Goal: Task Accomplishment & Management: Manage account settings

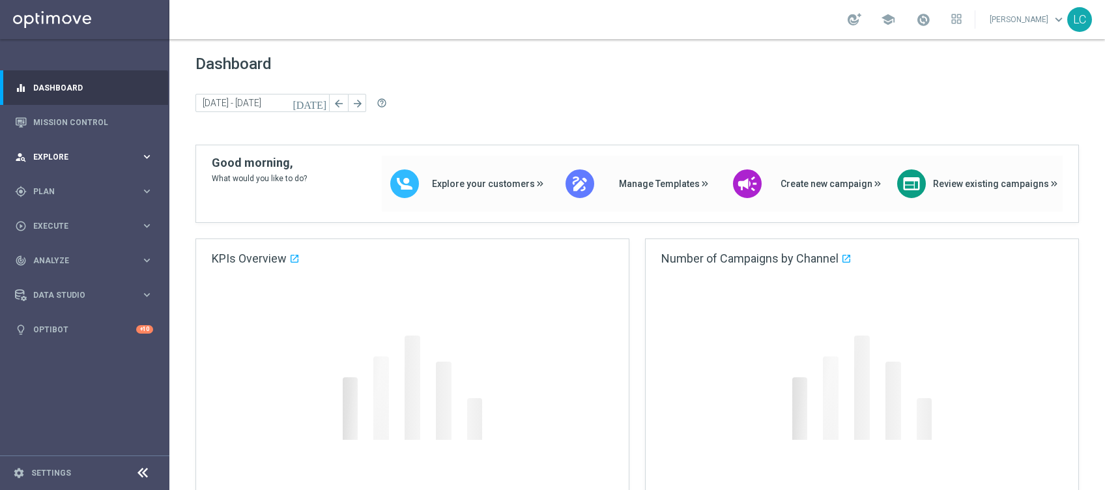
click at [45, 156] on span "Explore" at bounding box center [87, 157] width 108 height 8
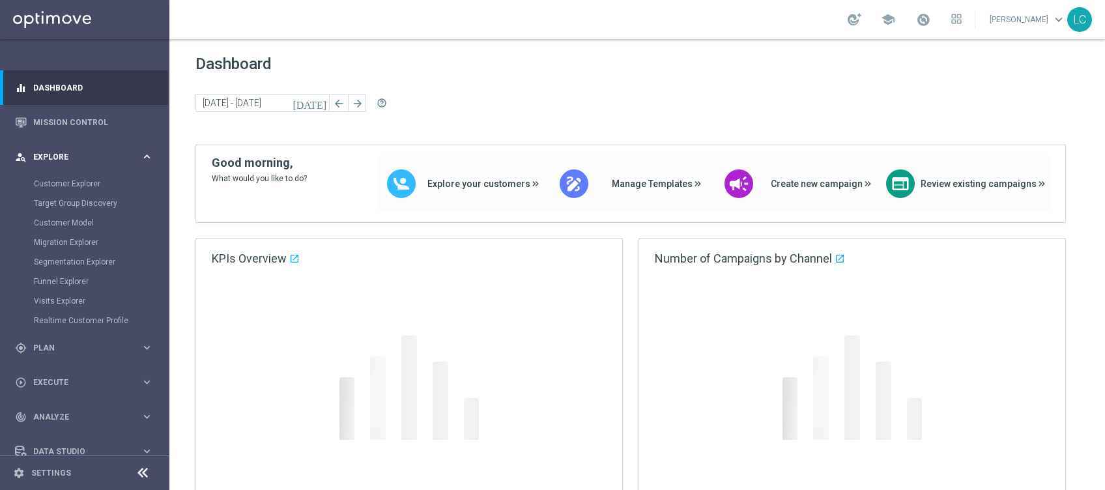
click at [45, 156] on span "Explore" at bounding box center [87, 157] width 108 height 8
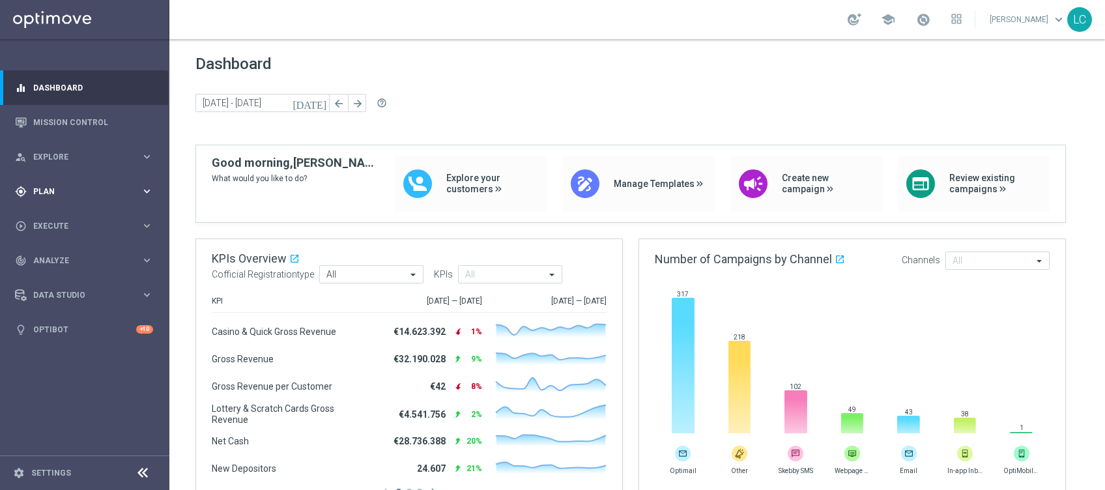
click at [50, 188] on span "Plan" at bounding box center [87, 192] width 108 height 8
click at [65, 217] on link "Target Groups" at bounding box center [85, 218] width 102 height 10
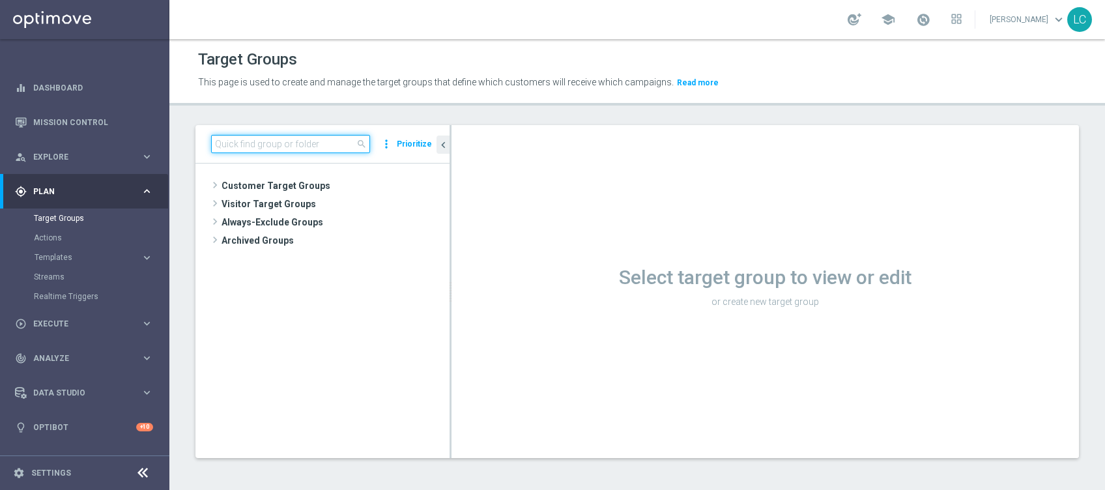
click at [278, 146] on input at bounding box center [290, 144] width 159 height 18
paste input "Active BETTING Master low TOTALI GGRnb>0"
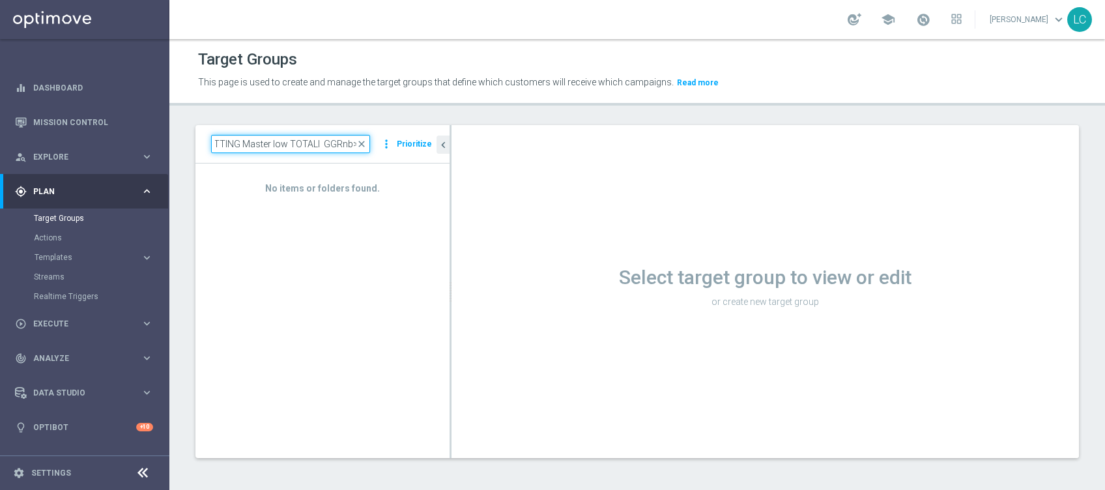
click at [296, 142] on input "Active BETTING Master low TOTALI GGRnb>0" at bounding box center [290, 144] width 159 height 18
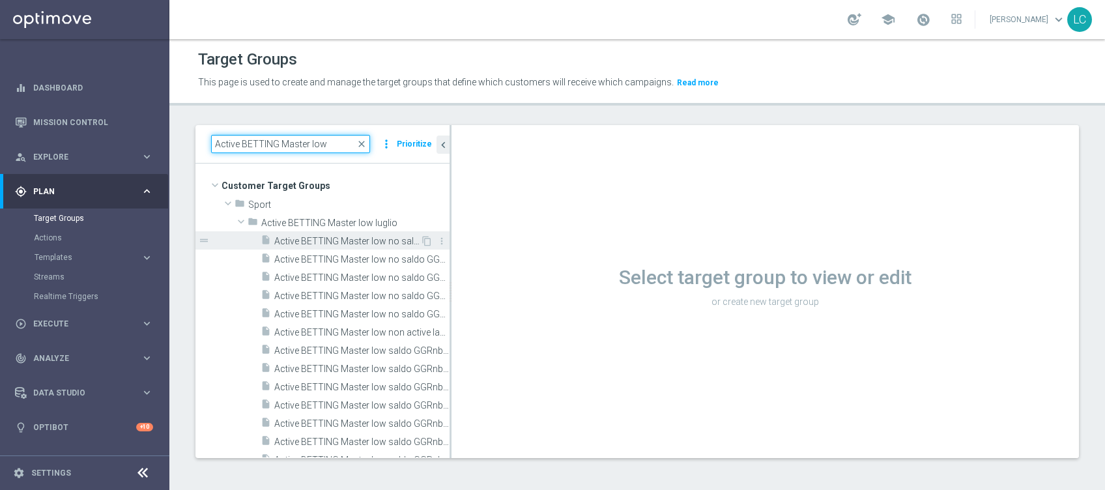
type input "Active BETTING Master low"
click at [346, 235] on div "insert_drive_file Active BETTING Master low no saldo GGRnb<=0" at bounding box center [341, 240] width 160 height 18
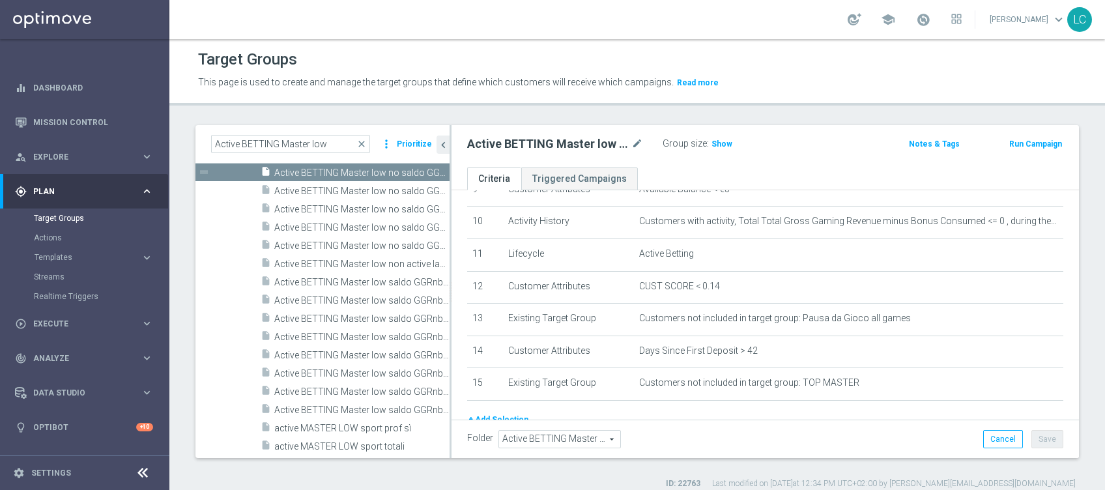
scroll to position [322, 0]
click at [373, 188] on span "Active BETTING Master low no saldo GGRnb>0" at bounding box center [347, 191] width 146 height 11
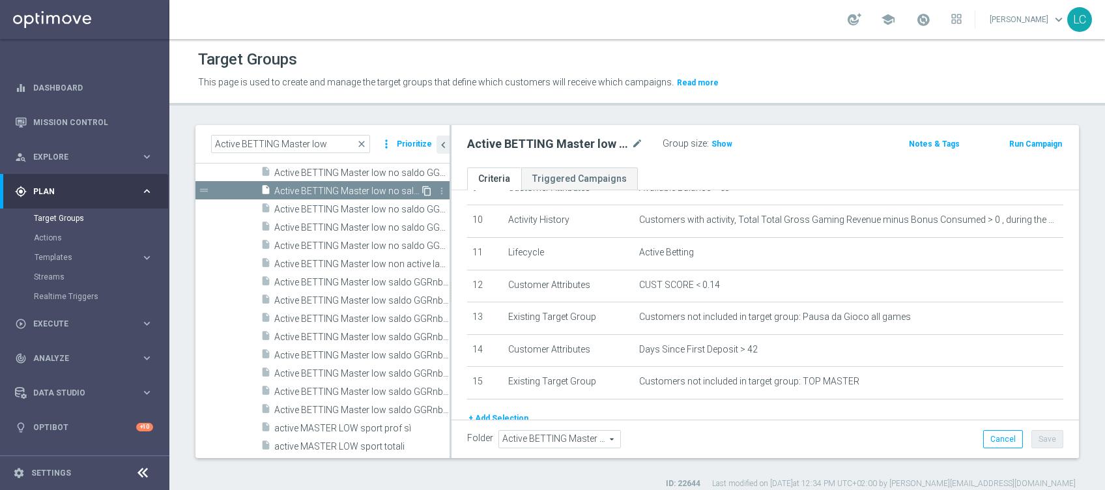
click at [422, 188] on icon "content_copy" at bounding box center [427, 191] width 10 height 10
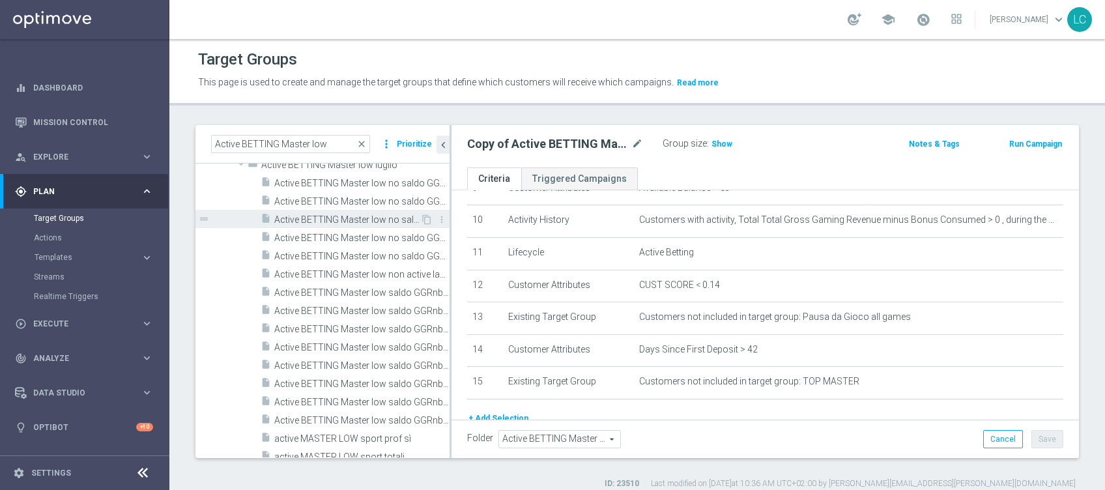
scroll to position [87, 0]
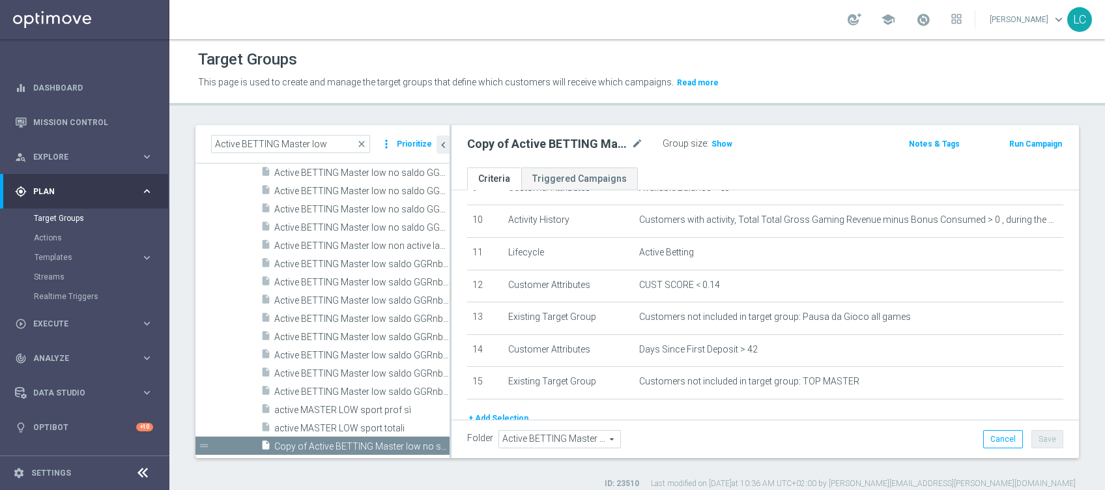
click at [528, 140] on h2 "Copy of Active BETTING Master low no saldo GGRnb>0" at bounding box center [548, 144] width 162 height 16
click at [636, 140] on icon "mode_edit" at bounding box center [637, 144] width 12 height 16
type input "Active BETTING Master low TOTALI GGRnb>0"
click at [792, 156] on div "Active BETTING Master low TOTALI GGRnb>0 Group size : Show Notes & Tags Run Cam…" at bounding box center [766, 146] width 628 height 42
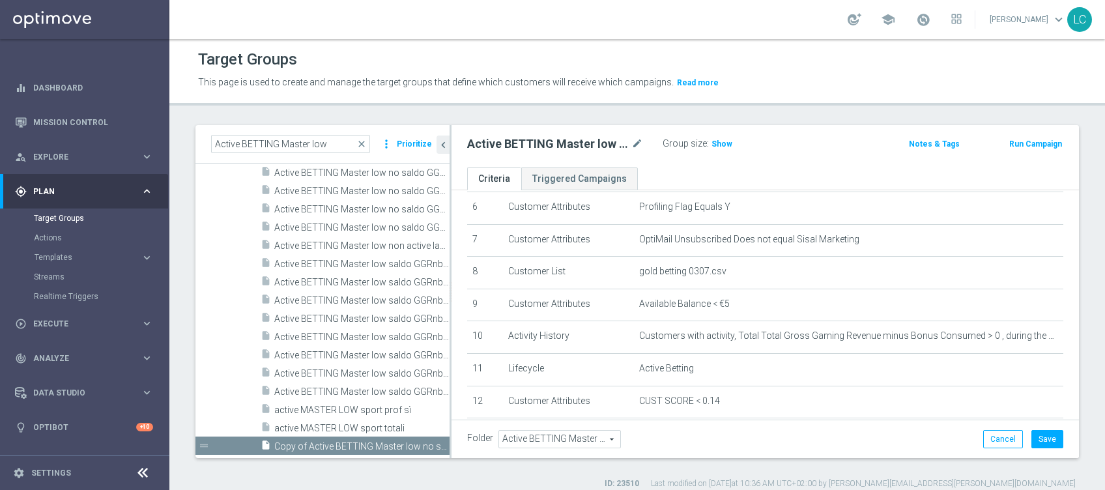
scroll to position [205, 0]
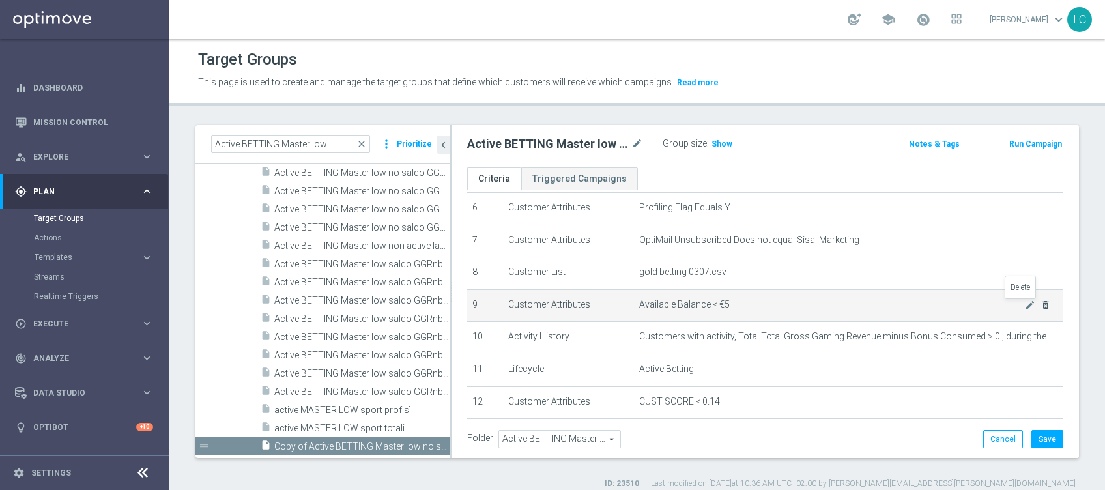
click at [1041, 306] on icon "delete_forever" at bounding box center [1046, 305] width 10 height 10
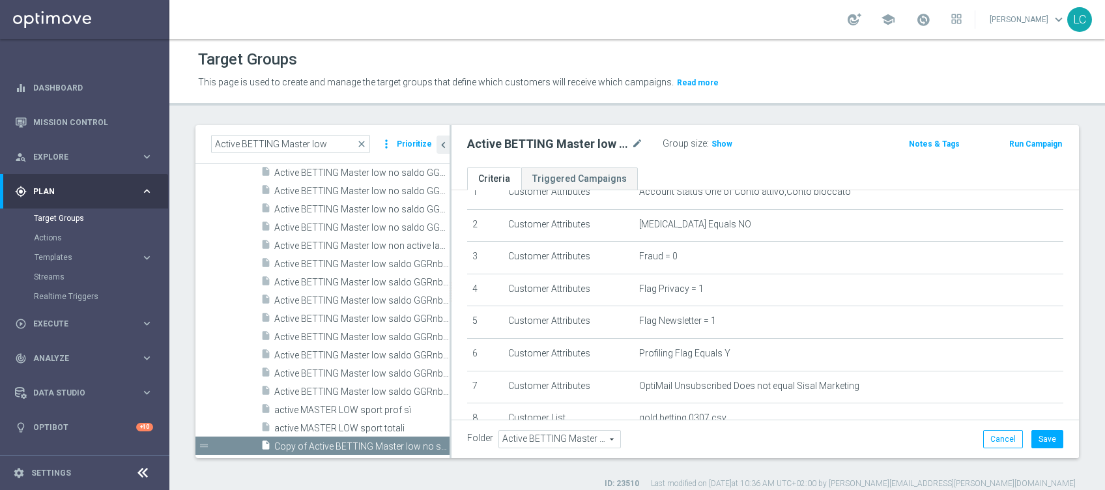
scroll to position [58, 0]
click at [726, 141] on span "Show" at bounding box center [722, 143] width 21 height 9
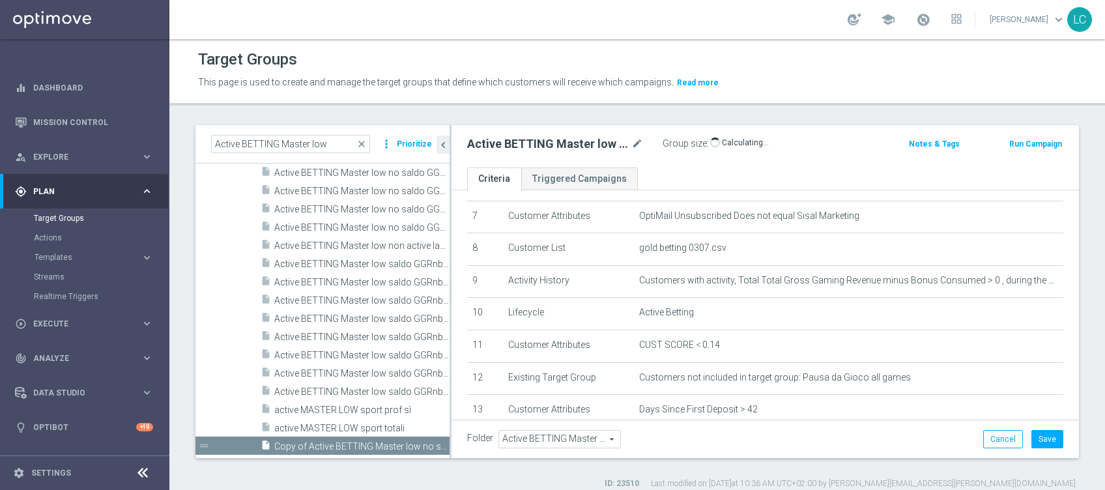
scroll to position [227, 0]
click at [1032, 436] on button "Save" at bounding box center [1048, 439] width 32 height 18
click at [41, 323] on span "Execute" at bounding box center [87, 324] width 108 height 8
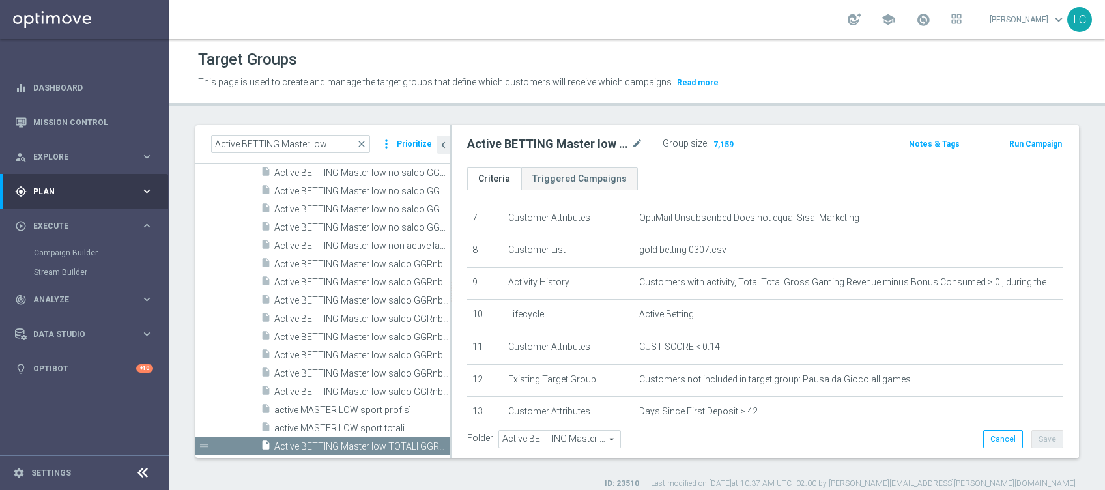
click at [42, 201] on div "gps_fixed Plan keyboard_arrow_right" at bounding box center [84, 191] width 168 height 35
click at [46, 263] on accordion "Templates keyboard_arrow_right Optimail OptiMobile In-App OptiMobile Push Optip…" at bounding box center [101, 258] width 134 height 20
click at [59, 256] on span "Templates" at bounding box center [81, 257] width 93 height 8
click at [59, 282] on link "Optimail" at bounding box center [87, 277] width 95 height 10
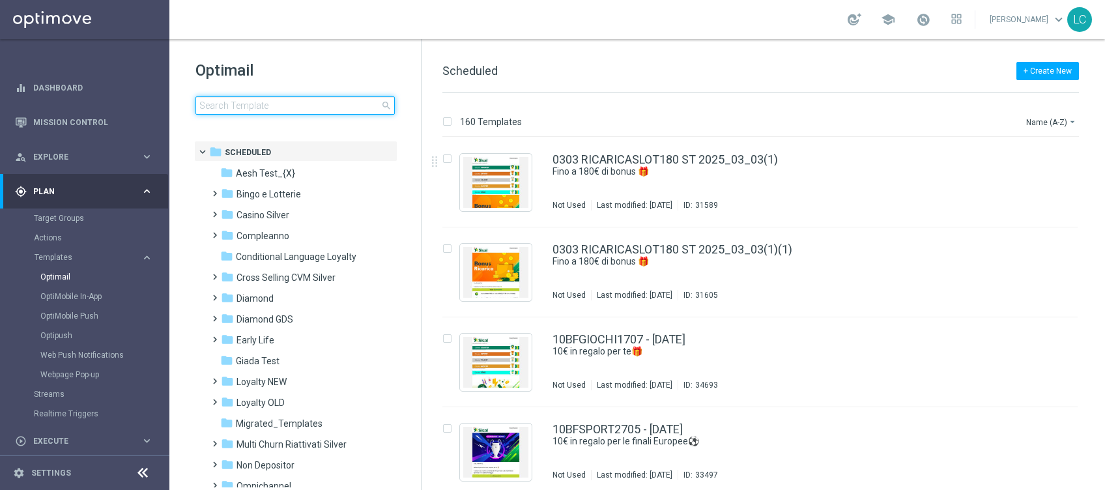
click at [264, 107] on input at bounding box center [294, 105] width 199 height 18
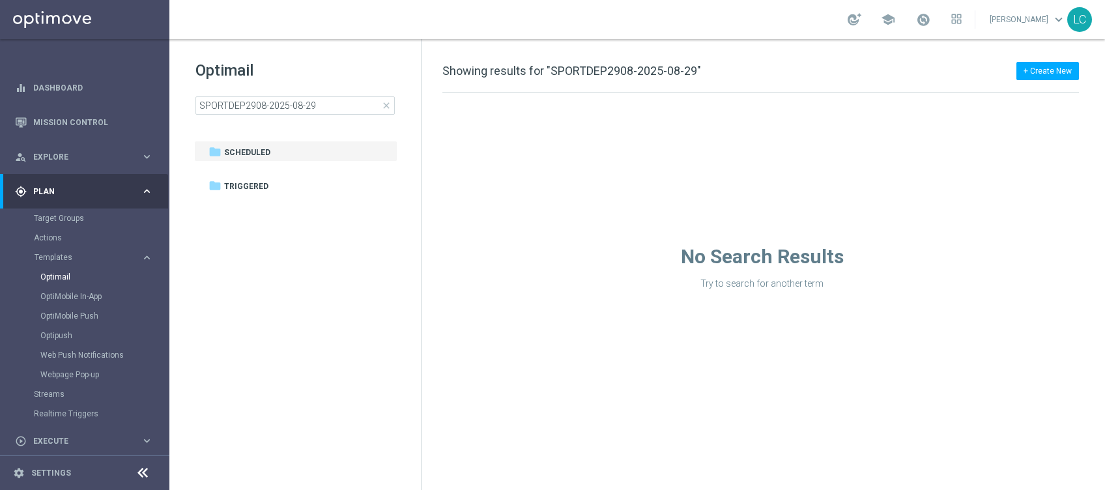
click at [378, 68] on h1 "Optimail" at bounding box center [294, 70] width 199 height 21
click at [340, 112] on input "SPORTDEP2908-2025-08-29" at bounding box center [294, 105] width 199 height 18
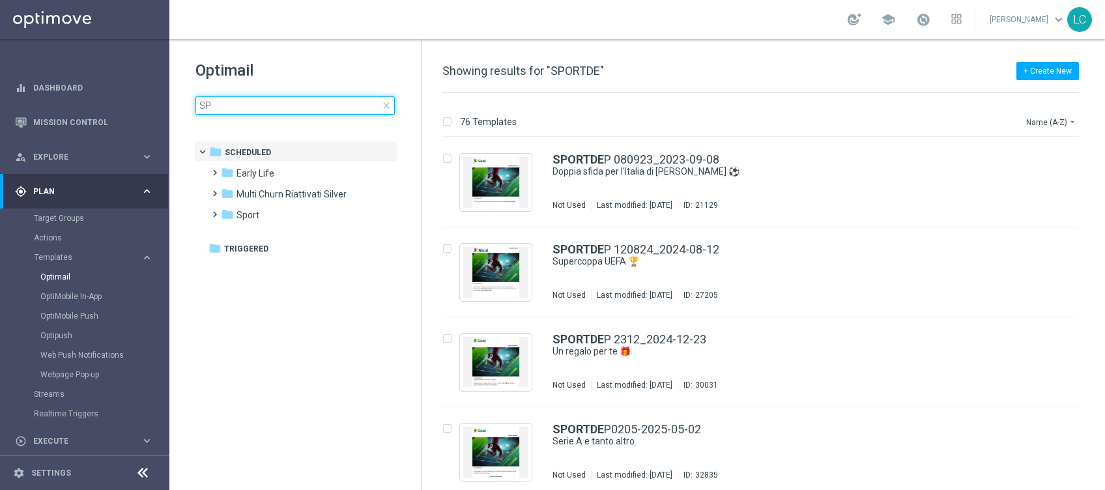
type input "S"
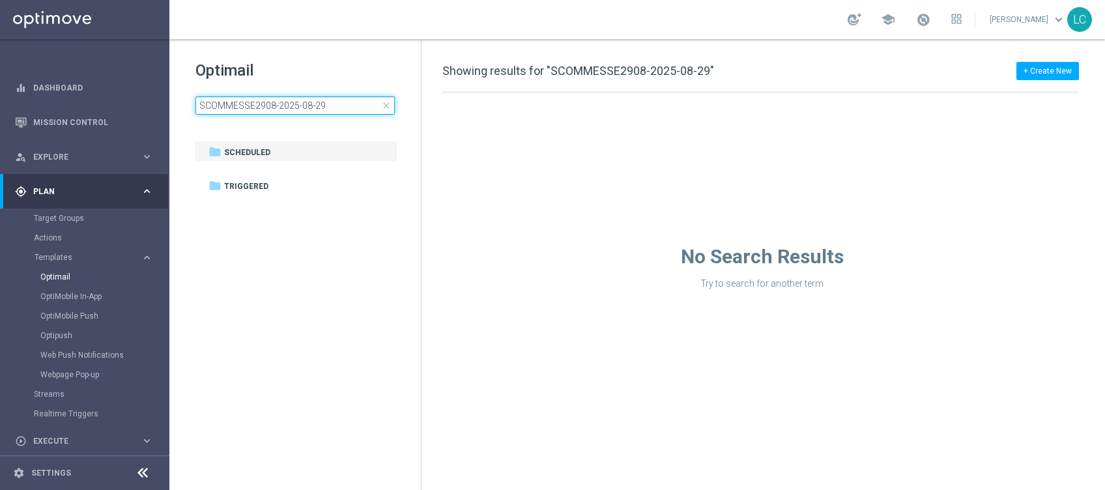
type input "SCOMMESSE2908-2025-08-29"
click at [382, 104] on span "close" at bounding box center [386, 105] width 10 height 10
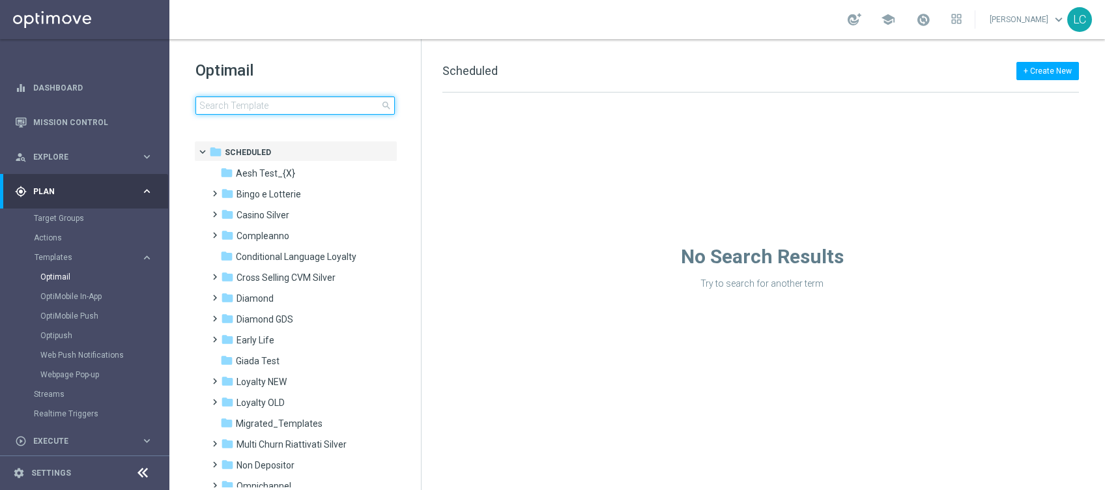
click at [342, 106] on input at bounding box center [294, 105] width 199 height 18
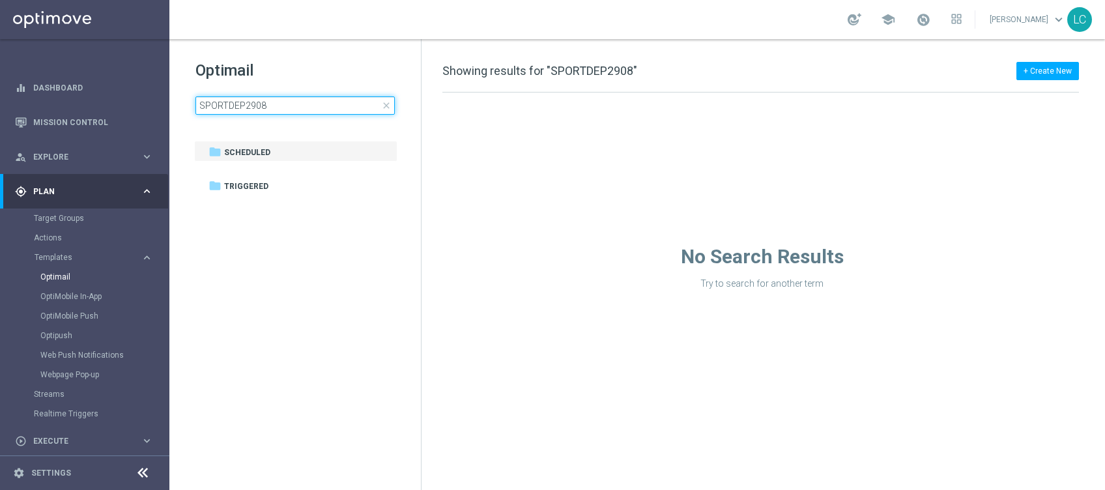
type input "SPORTDEP2908"
click at [388, 104] on span "close" at bounding box center [386, 105] width 10 height 10
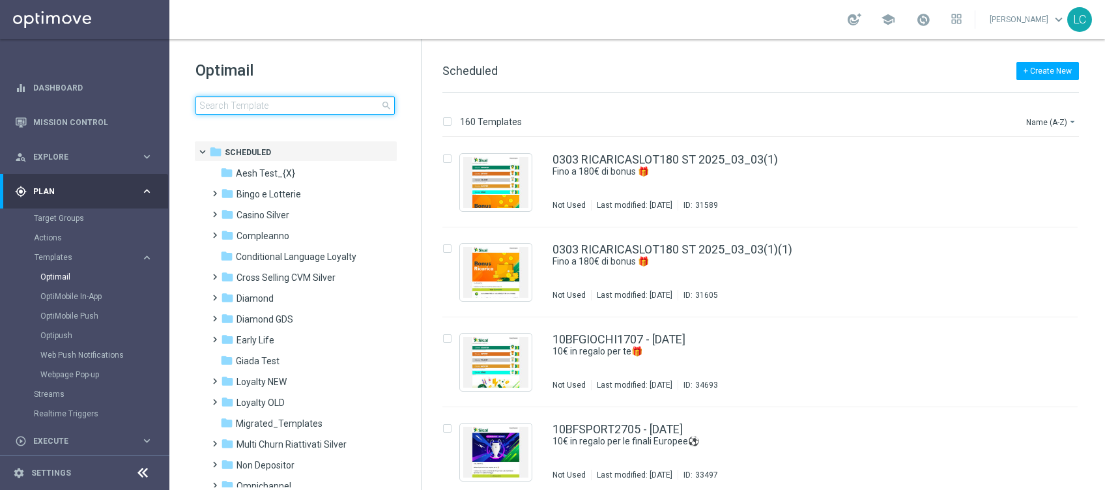
click at [327, 102] on input at bounding box center [294, 105] width 199 height 18
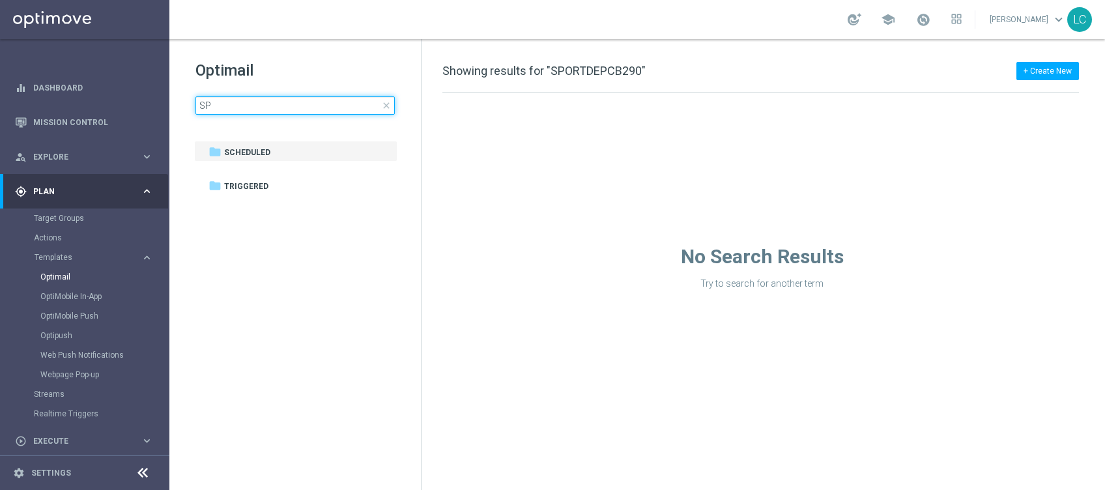
type input "S"
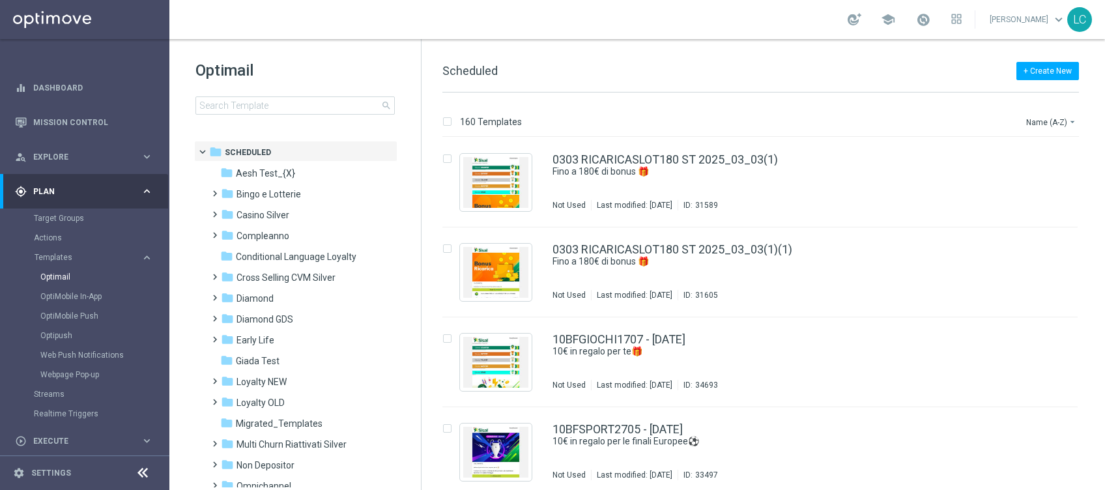
click at [308, 26] on div "school Lorenzo Carlevale keyboard_arrow_down LC" at bounding box center [637, 19] width 936 height 39
click at [1060, 114] on button "Name (A-Z) arrow_drop_down" at bounding box center [1052, 122] width 54 height 16
click at [1018, 182] on span "Date Modified (Newest)" at bounding box center [1028, 179] width 87 height 9
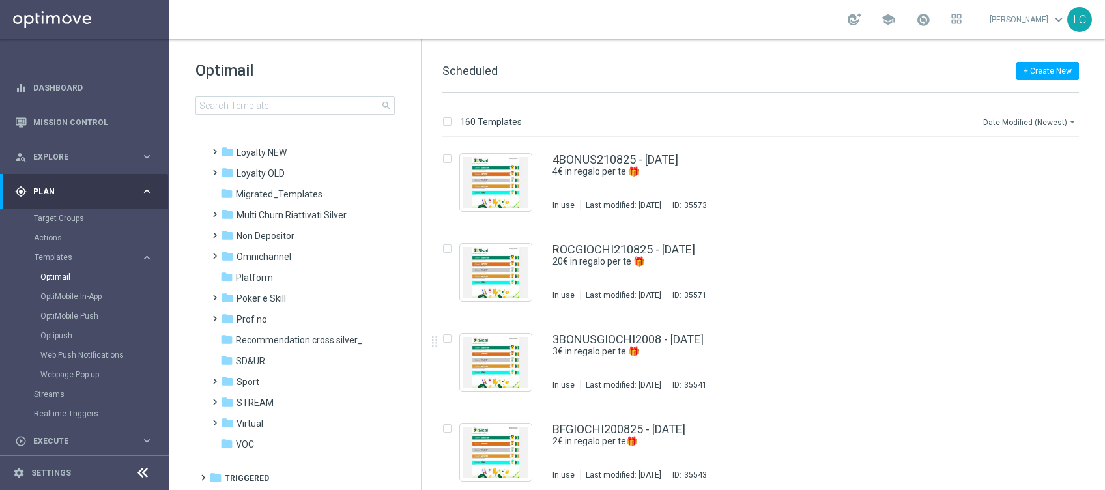
scroll to position [229, 0]
click at [242, 375] on div "folder Sport" at bounding box center [296, 382] width 150 height 15
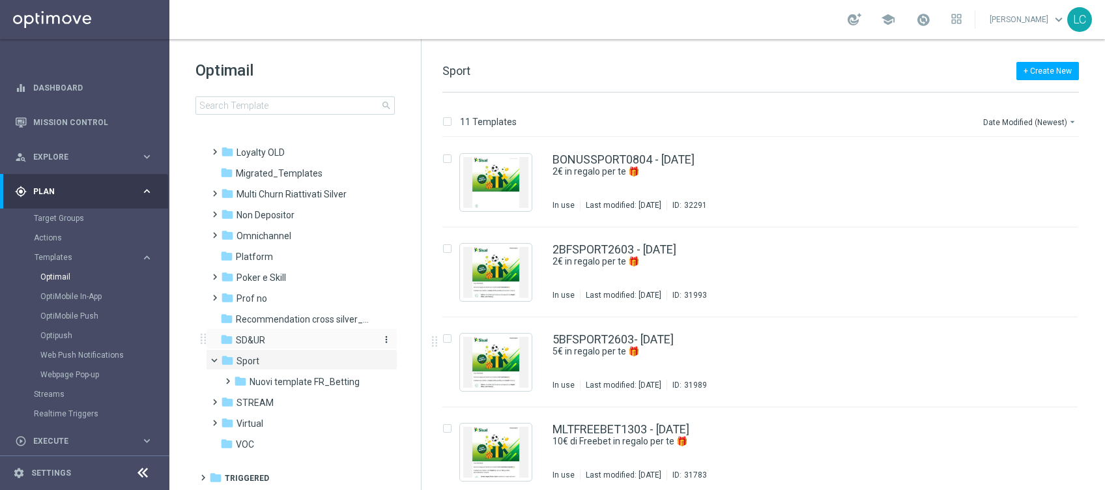
scroll to position [250, 0]
click at [297, 383] on span "Nuovi template FR_Betting" at bounding box center [305, 382] width 110 height 12
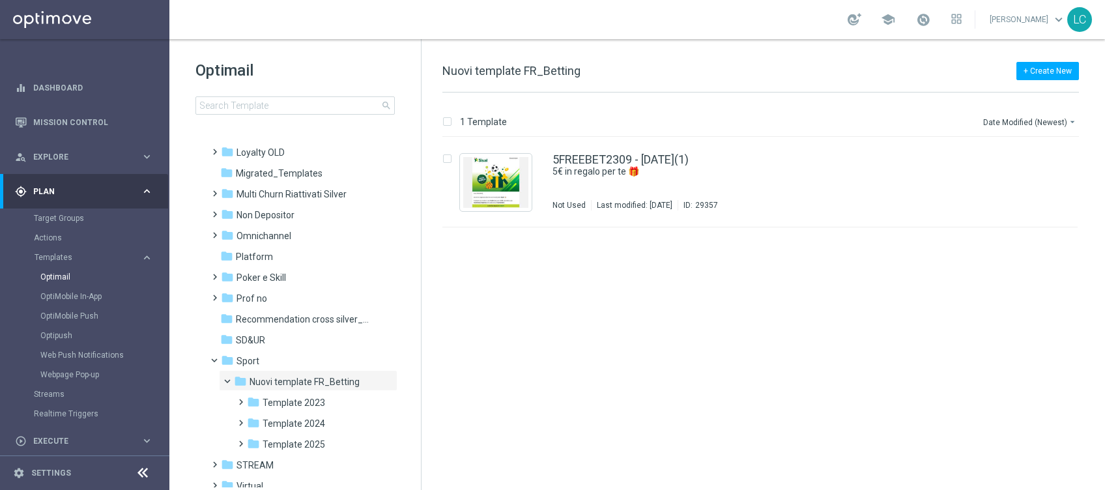
scroll to position [313, 0]
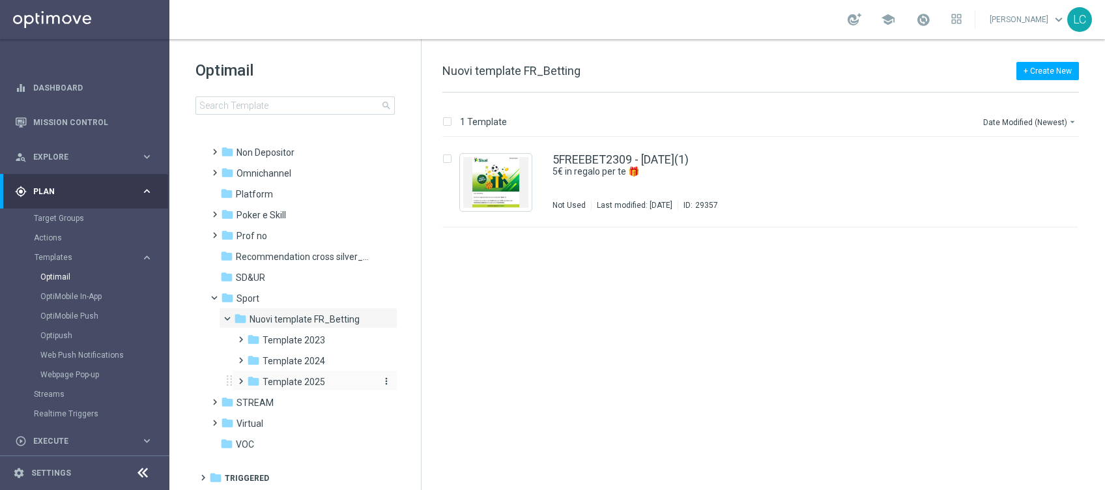
click at [297, 383] on span "Template 2025" at bounding box center [294, 382] width 63 height 12
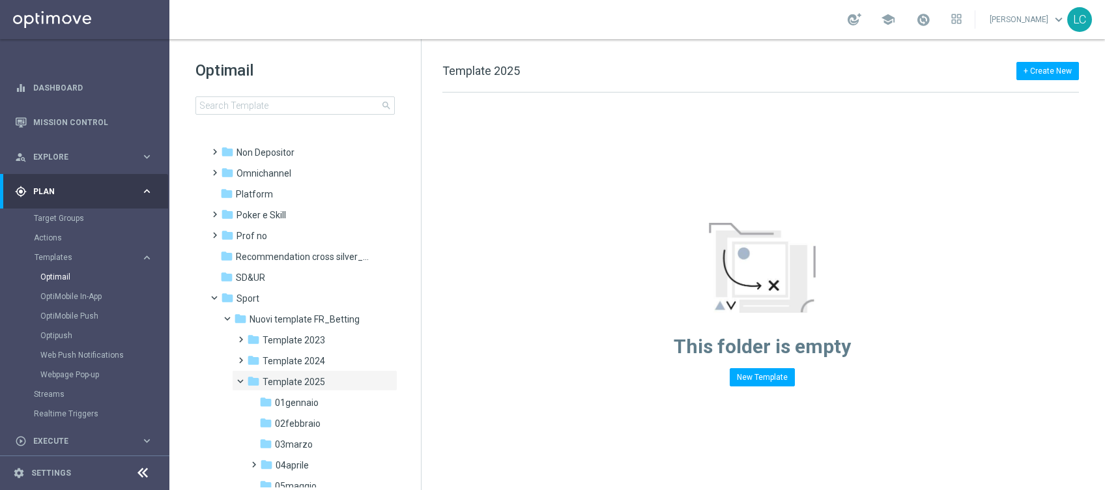
scroll to position [480, 0]
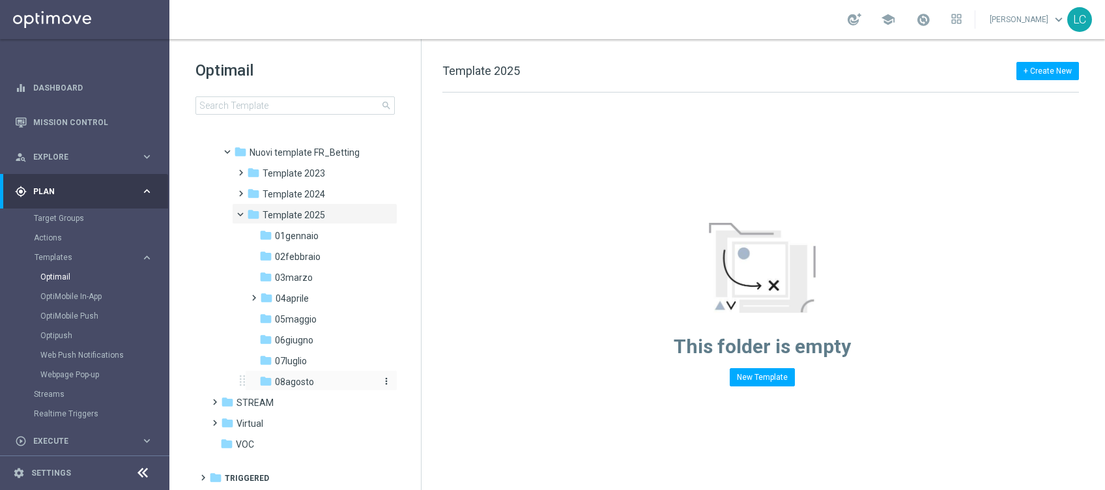
click at [295, 377] on span "08agosto" at bounding box center [294, 382] width 39 height 12
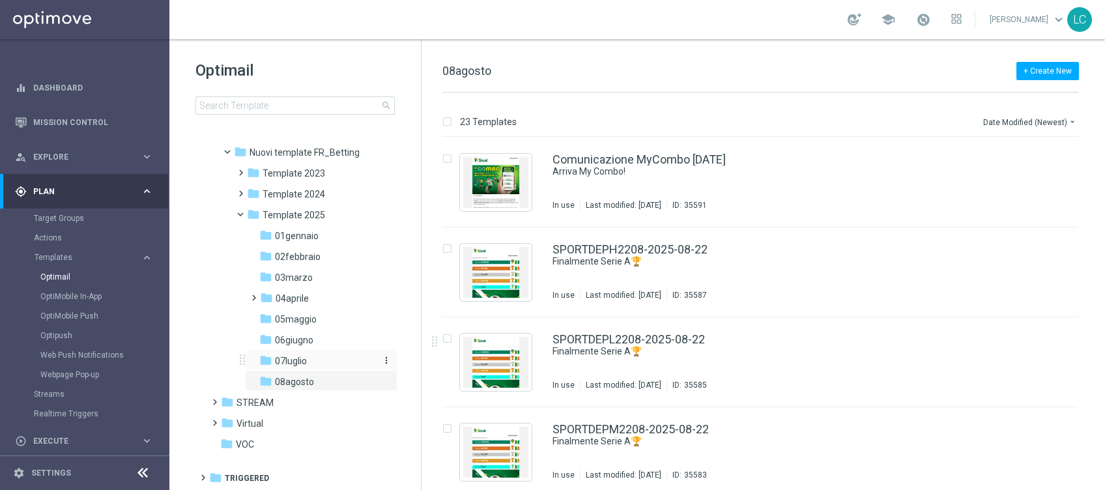
click at [295, 356] on span "07luglio" at bounding box center [291, 361] width 32 height 12
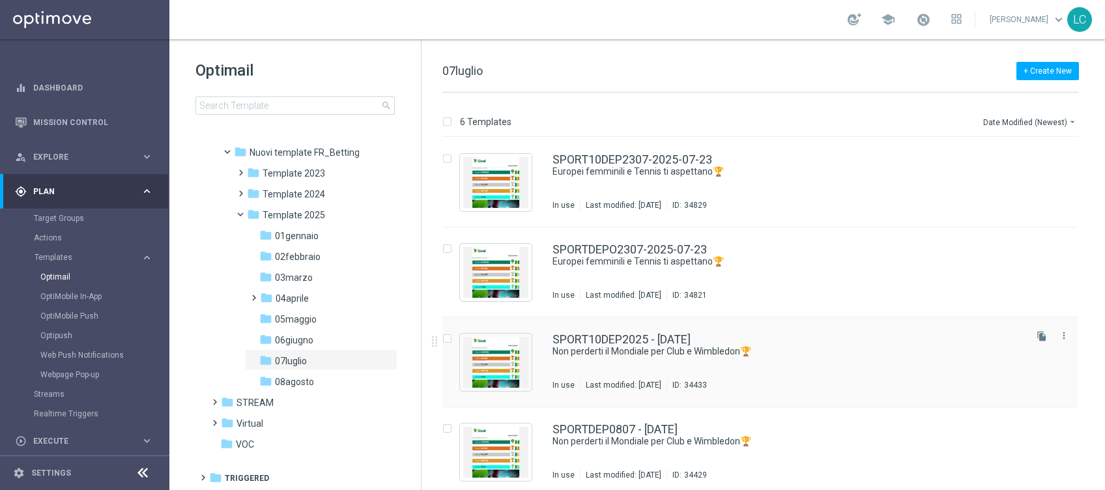
scroll to position [187, 0]
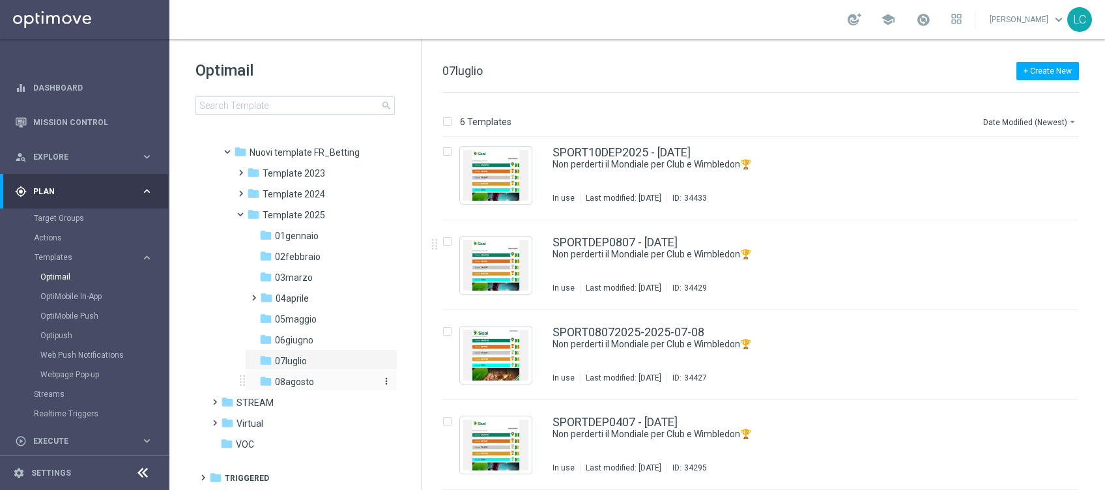
click at [292, 377] on span "08agosto" at bounding box center [294, 382] width 39 height 12
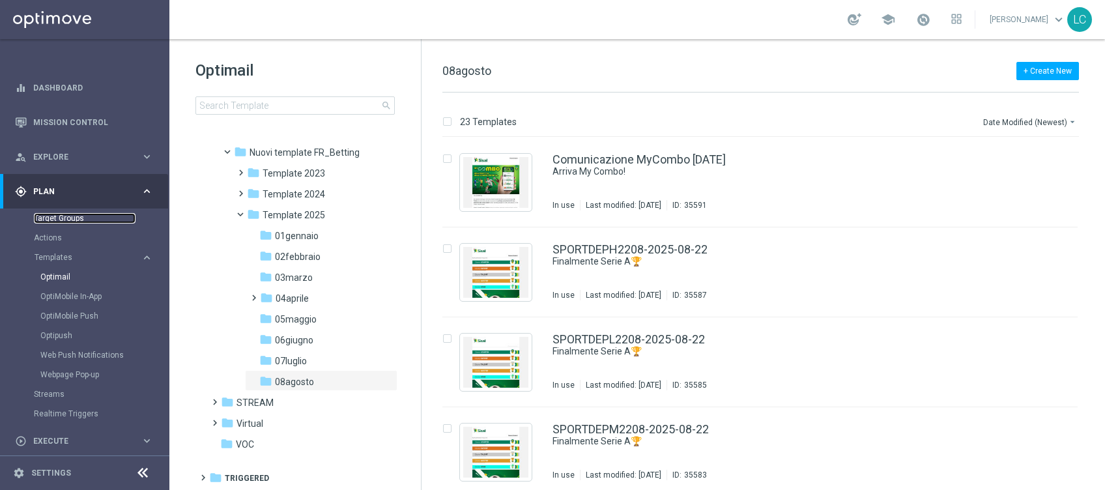
click at [69, 219] on link "Target Groups" at bounding box center [85, 218] width 102 height 10
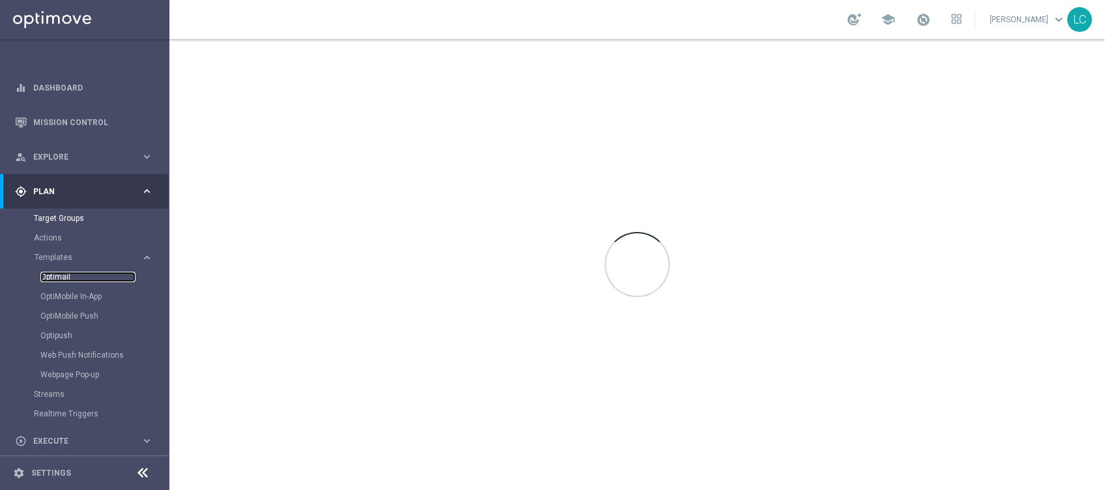
click at [57, 274] on link "Optimail" at bounding box center [87, 277] width 95 height 10
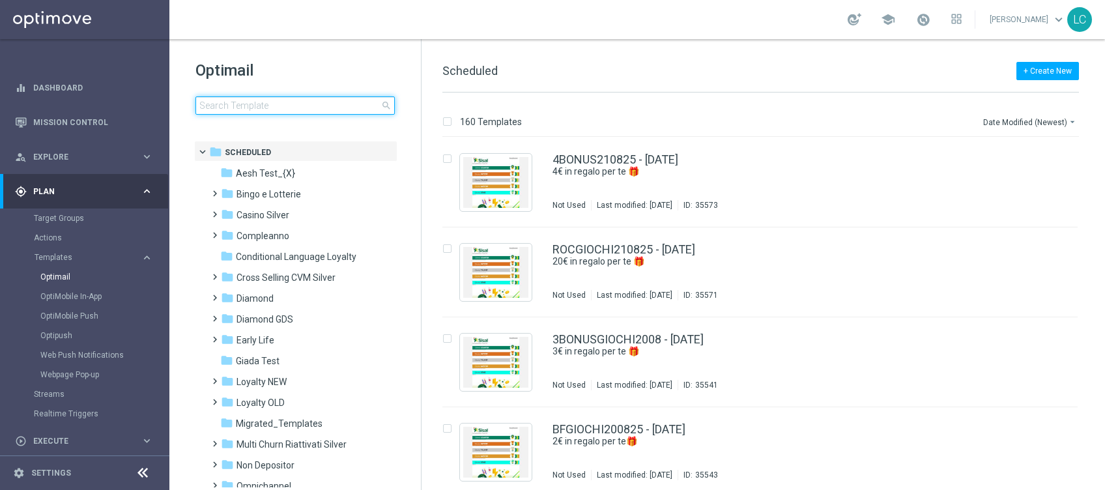
click at [240, 99] on input at bounding box center [294, 105] width 199 height 18
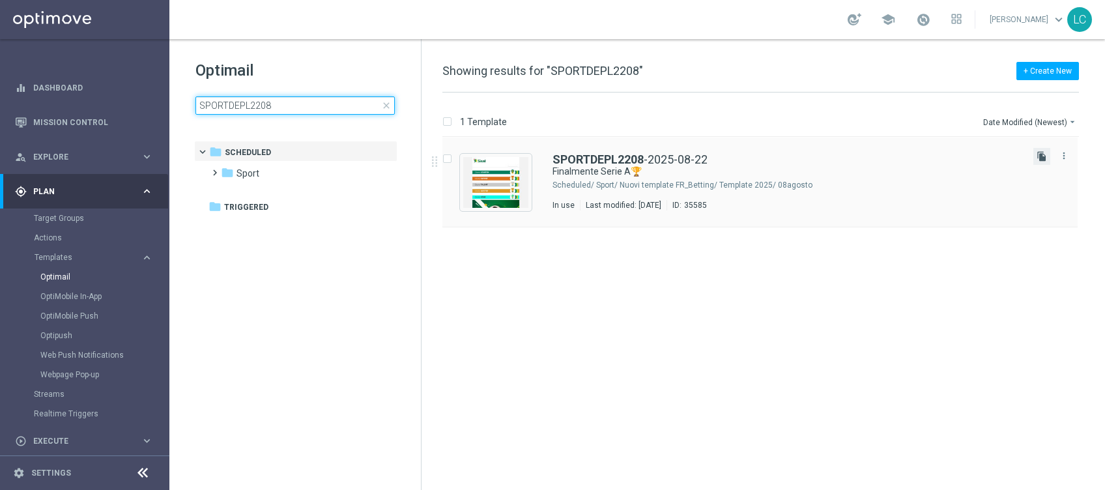
type input "SPORTDEPL2208"
click at [1043, 161] on icon "file_copy" at bounding box center [1042, 156] width 10 height 10
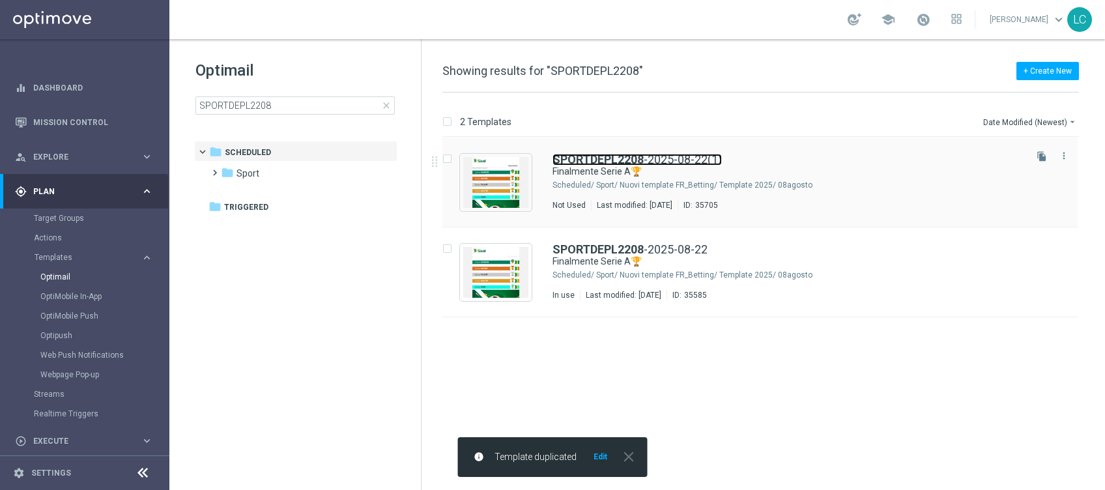
click at [631, 155] on b "SPORTDEPL2208" at bounding box center [598, 159] width 91 height 14
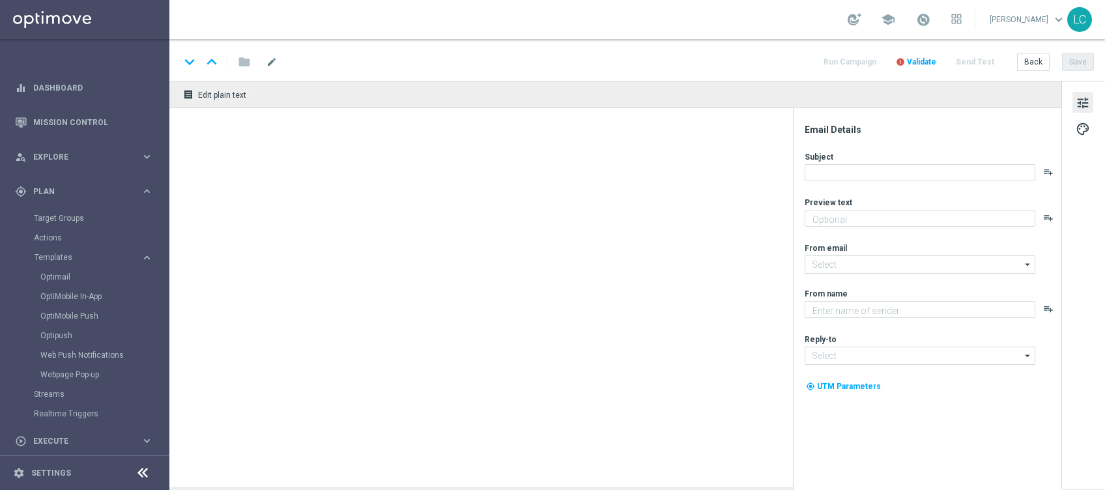
type textarea "fino a 10€ di bonus🎁"
type input "newsletter@comunicazioni.sisal.it"
type textarea "Sisal"
type input "info@sisal.it"
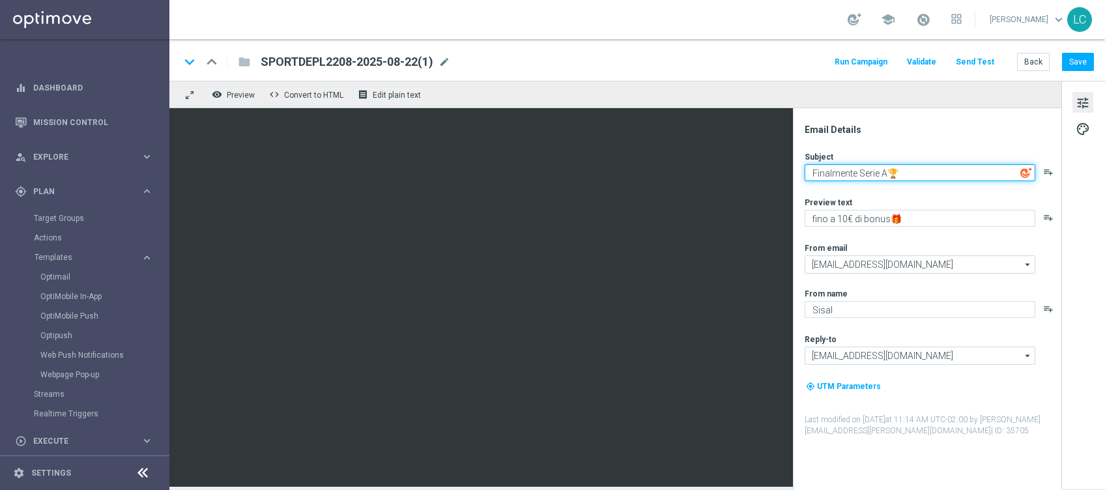
click at [837, 169] on textarea "Finalmente Serie A🏆" at bounding box center [920, 172] width 231 height 17
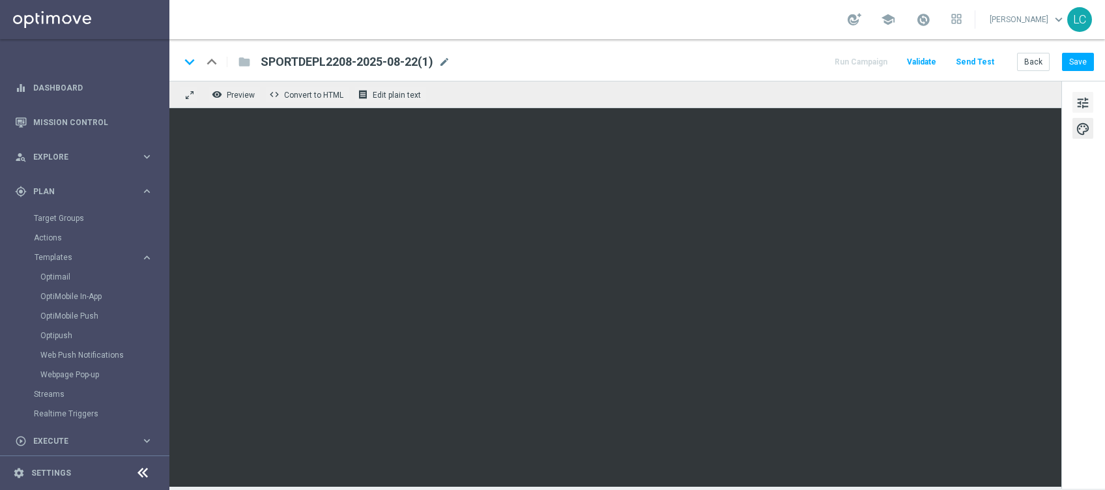
click at [1079, 94] on button "tune" at bounding box center [1083, 102] width 21 height 21
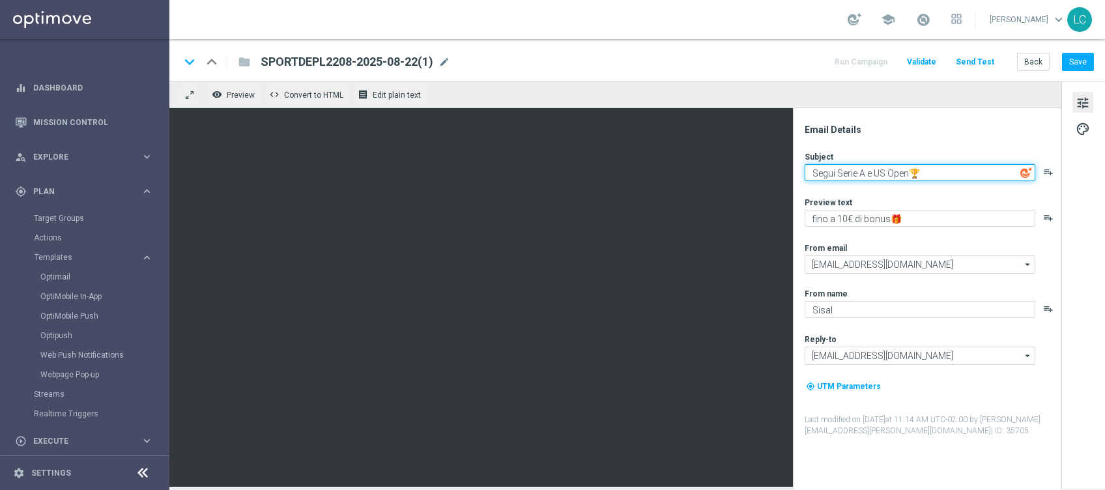
click at [816, 175] on textarea "Segui Serie A e US Open🏆" at bounding box center [920, 172] width 231 height 17
type textarea "Divertiti con Serie A e US Open🏆"
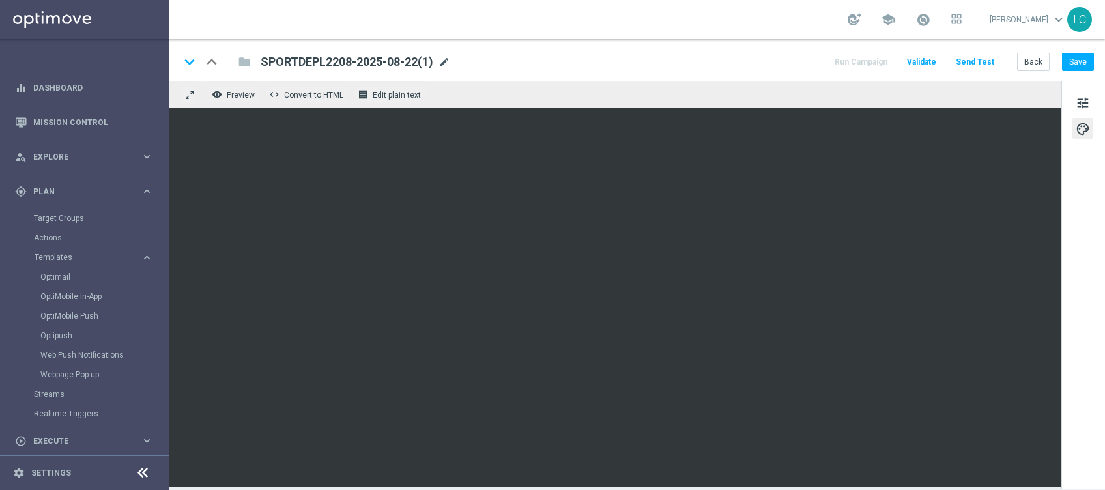
click at [446, 58] on span "mode_edit" at bounding box center [445, 62] width 12 height 12
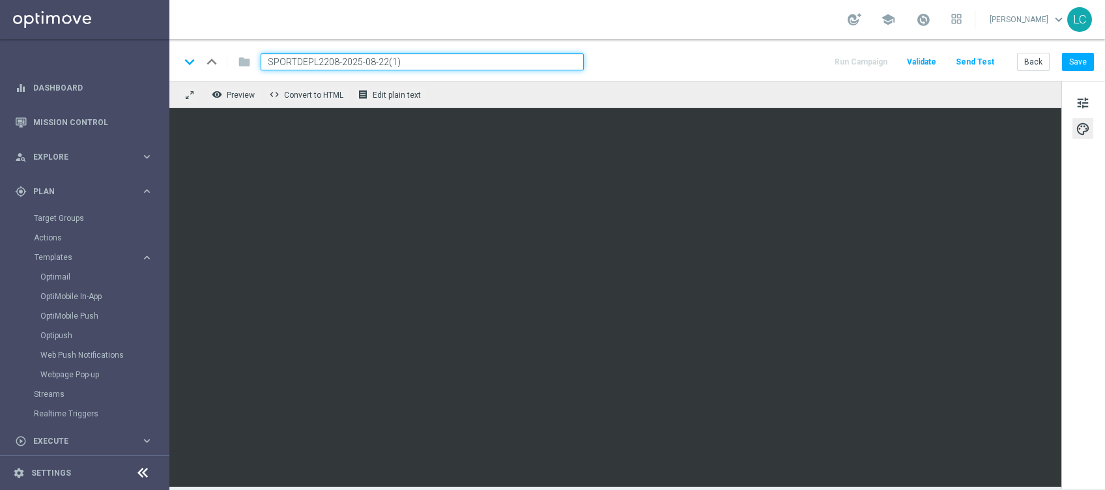
click at [300, 61] on input "SPORTDEPL2208-2025-08-22(1)" at bounding box center [422, 61] width 323 height 17
paste input "-29"
click at [396, 54] on input "SPORTDEP-2908-2025-08-22(1)" at bounding box center [422, 61] width 323 height 17
type input "SPORTDEP-2908-2025-08-29"
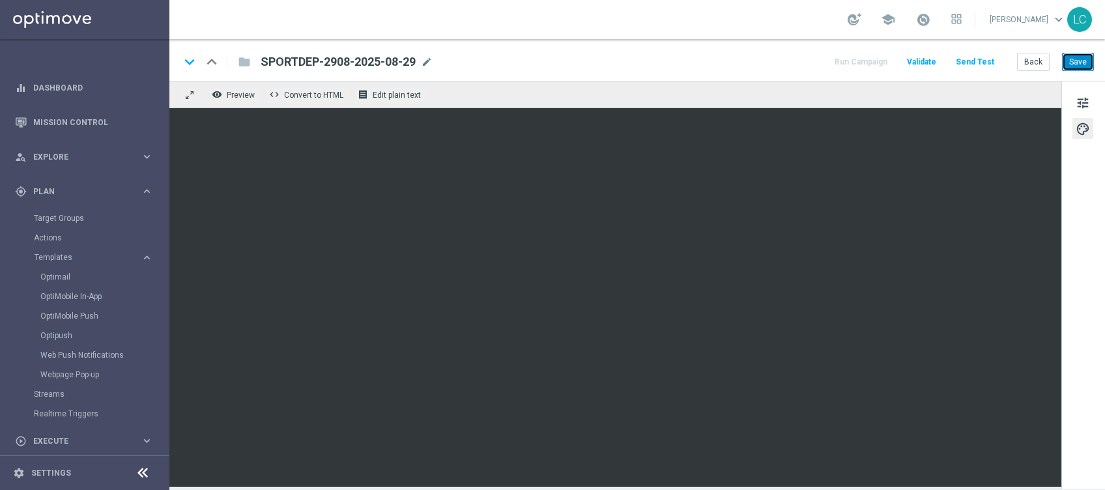
click at [1080, 56] on button "Save" at bounding box center [1078, 62] width 32 height 18
click at [429, 64] on span "mode_edit" at bounding box center [427, 62] width 12 height 12
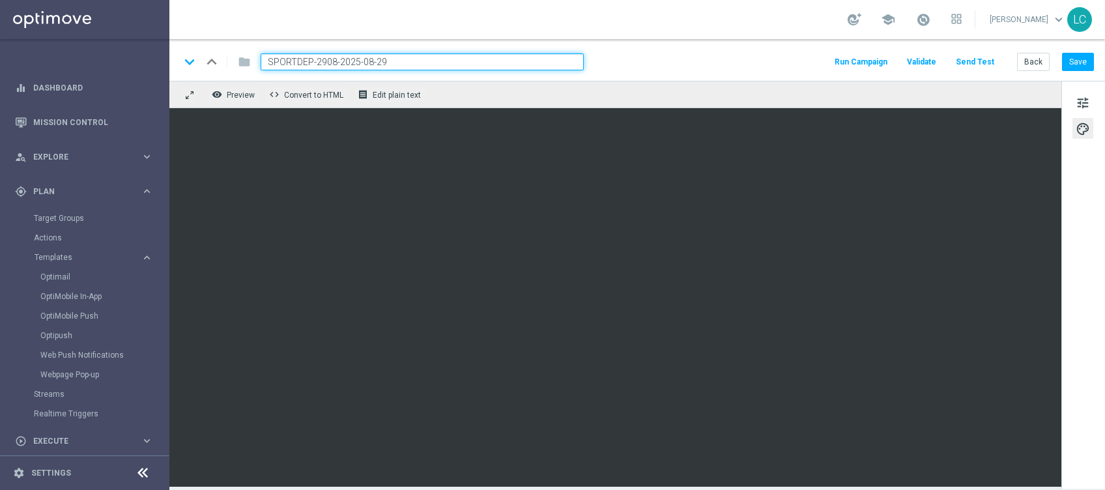
click at [631, 63] on div "keyboard_arrow_down keyboard_arrow_up folder SPORTDEP-2908-2025-08-29 Run Campa…" at bounding box center [637, 61] width 914 height 17
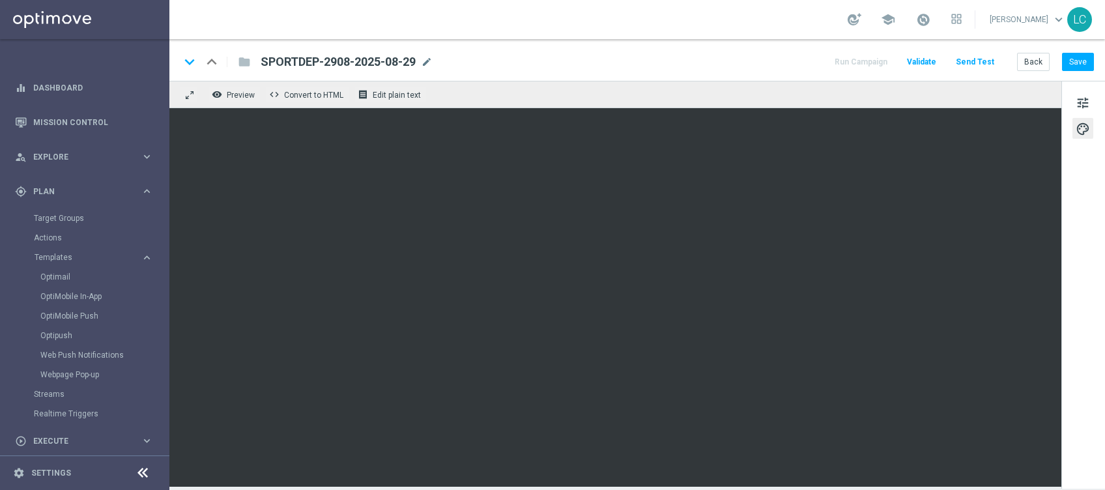
click at [1071, 93] on div "tune palette" at bounding box center [1084, 285] width 44 height 408
click at [1077, 98] on span "tune" at bounding box center [1083, 102] width 14 height 17
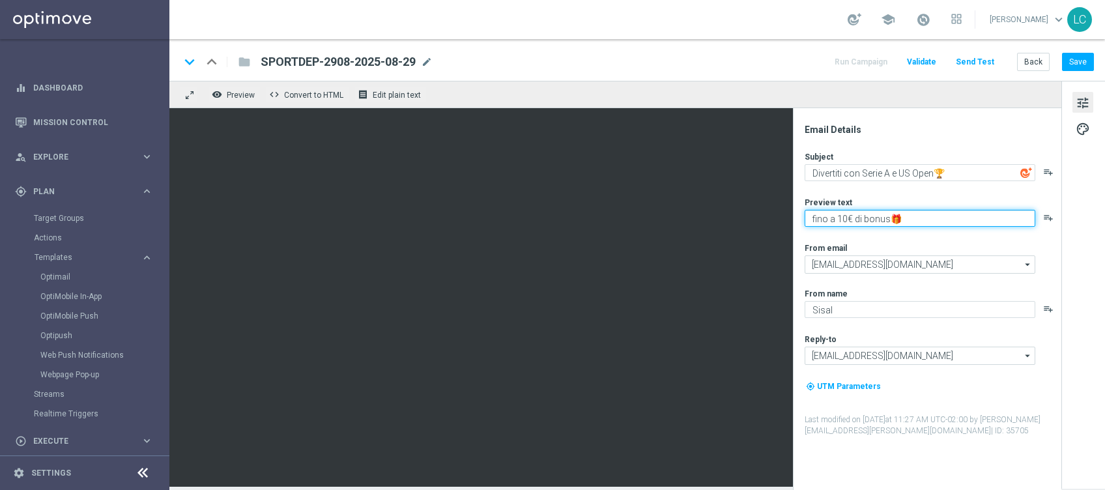
click at [872, 219] on textarea "fino a 10€ di bonus🎁" at bounding box center [920, 218] width 231 height 17
type textarea "fino a 10€ di freebet🎁"
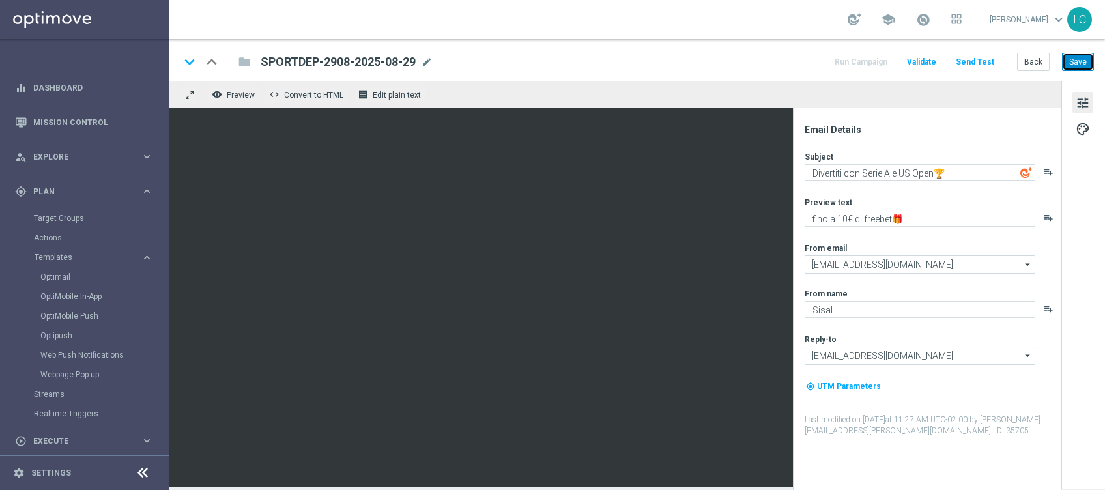
click at [1072, 64] on button "Save" at bounding box center [1078, 62] width 32 height 18
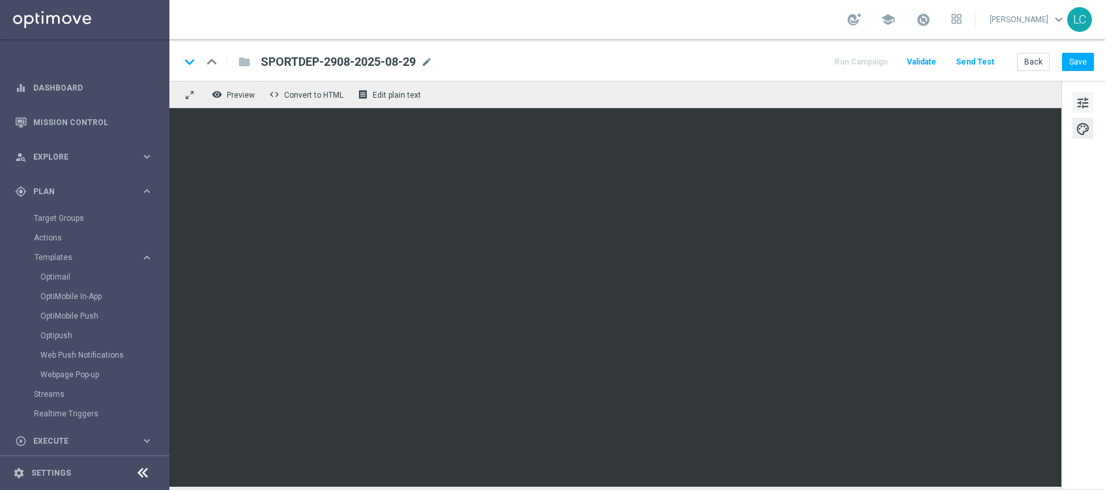
click at [1091, 99] on button "tune" at bounding box center [1083, 102] width 21 height 21
click at [1074, 50] on div "keyboard_arrow_down keyboard_arrow_up folder SPORTDEP-2908-2025-08-29 SPORTDEP-…" at bounding box center [637, 60] width 936 height 42
click at [1079, 57] on button "Save" at bounding box center [1078, 62] width 32 height 18
click at [1082, 62] on button "Save" at bounding box center [1078, 62] width 32 height 18
click at [55, 276] on link "Optimail" at bounding box center [87, 277] width 95 height 10
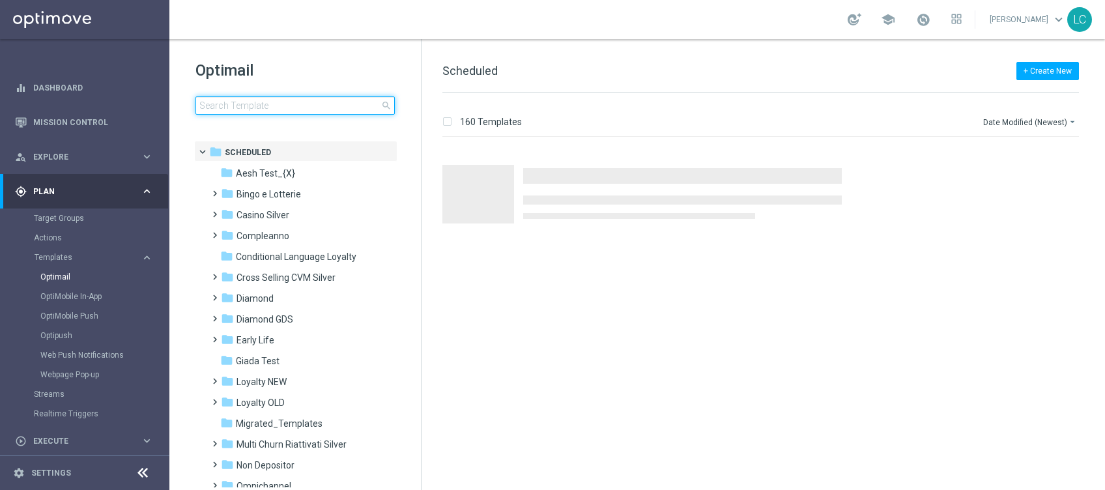
click at [245, 108] on input at bounding box center [294, 105] width 199 height 18
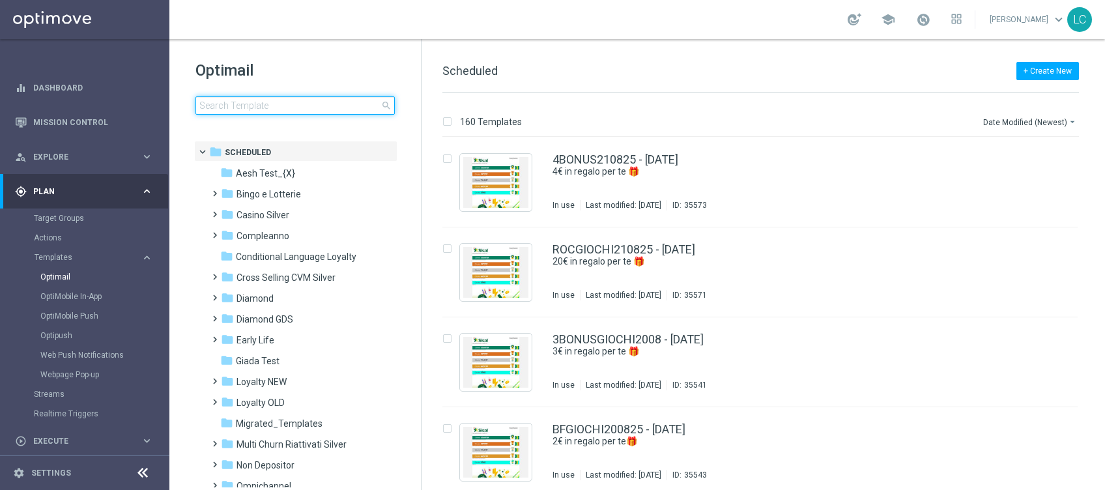
type input "SPORT2208"
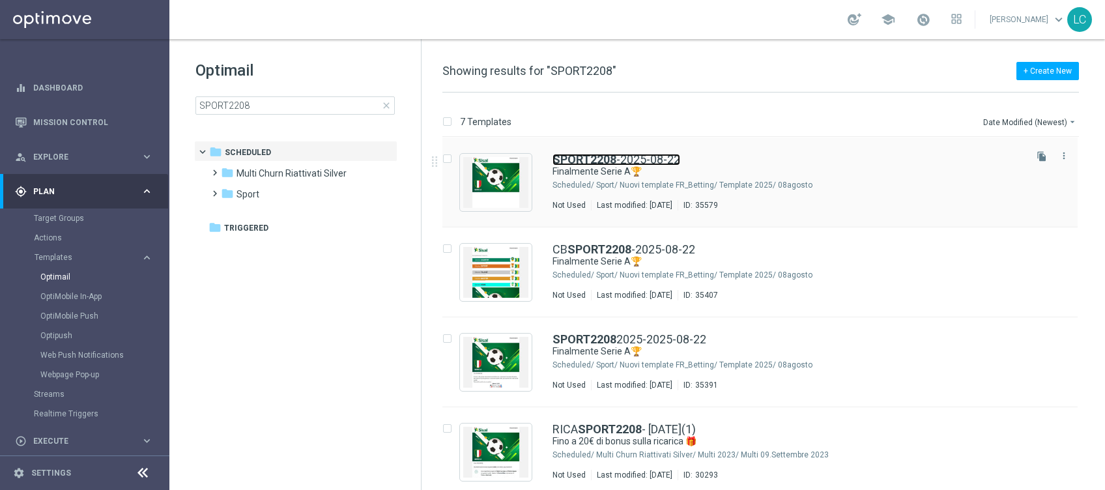
click at [617, 160] on link "SPORT2208 -2025-08-22" at bounding box center [617, 160] width 128 height 12
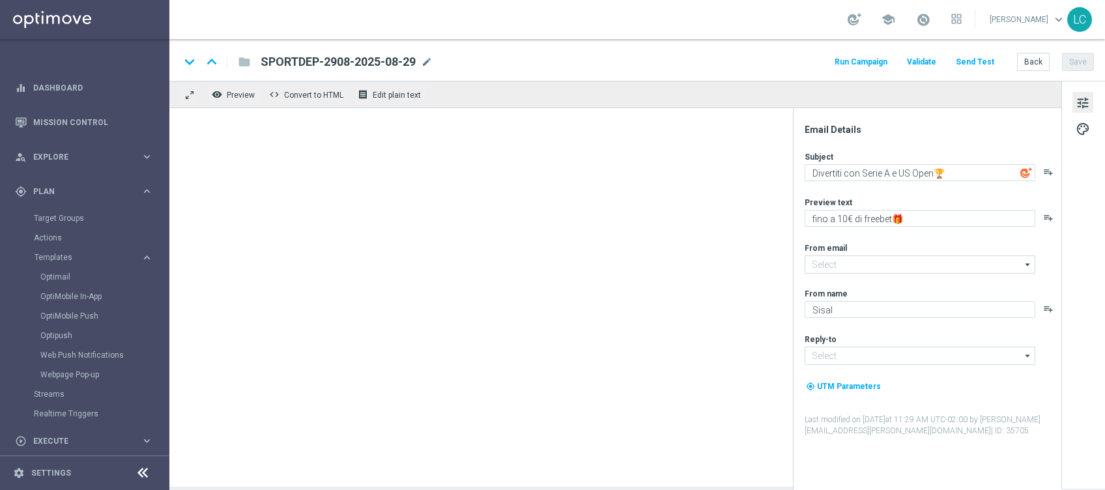
type textarea "Finalmente Serie A🏆"
type textarea "fino a 30€ Bonus🎁"
type input "newsletter@comunicazioni.sisal.it"
type input "info@sisal.it"
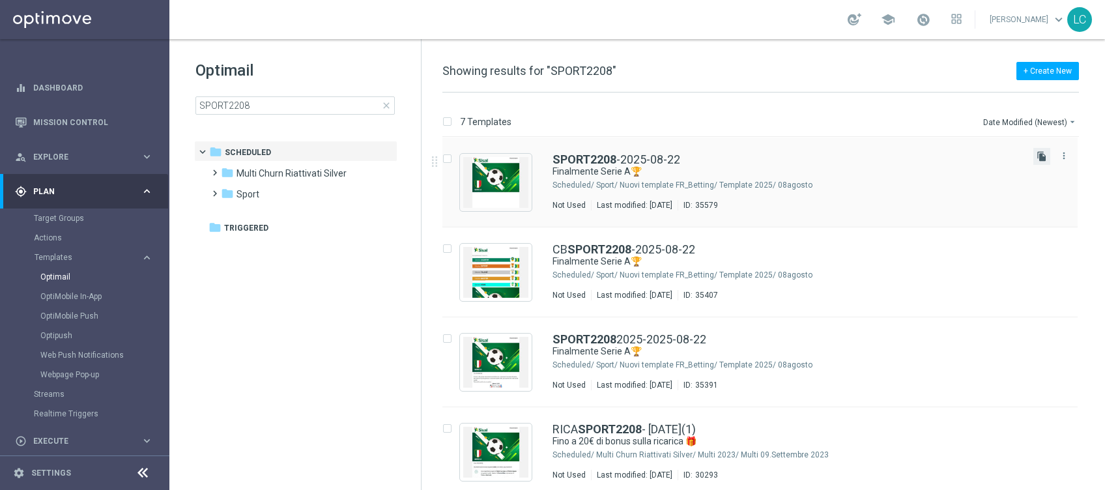
click at [1043, 152] on icon "file_copy" at bounding box center [1042, 156] width 10 height 10
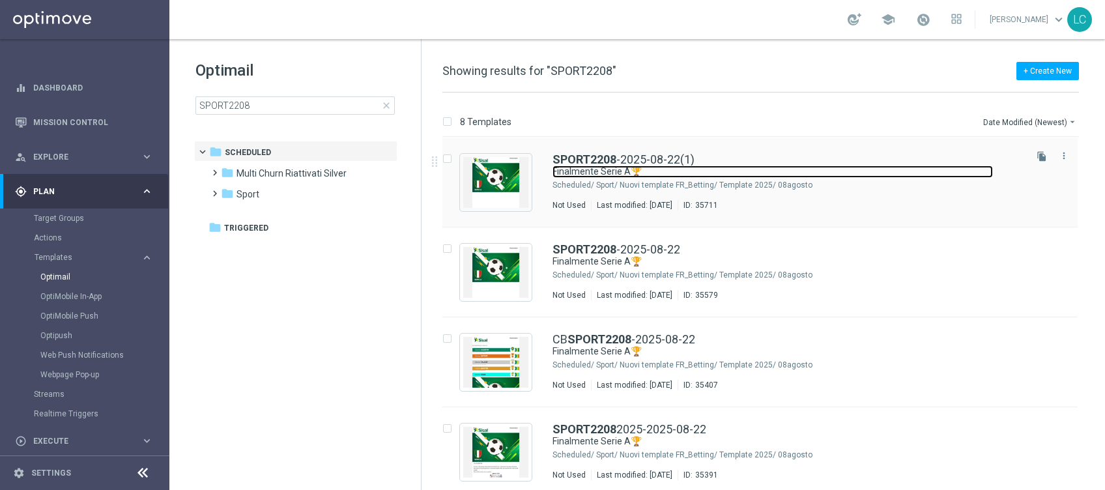
click at [609, 172] on link "Finalmente Serie A🏆" at bounding box center [773, 172] width 441 height 12
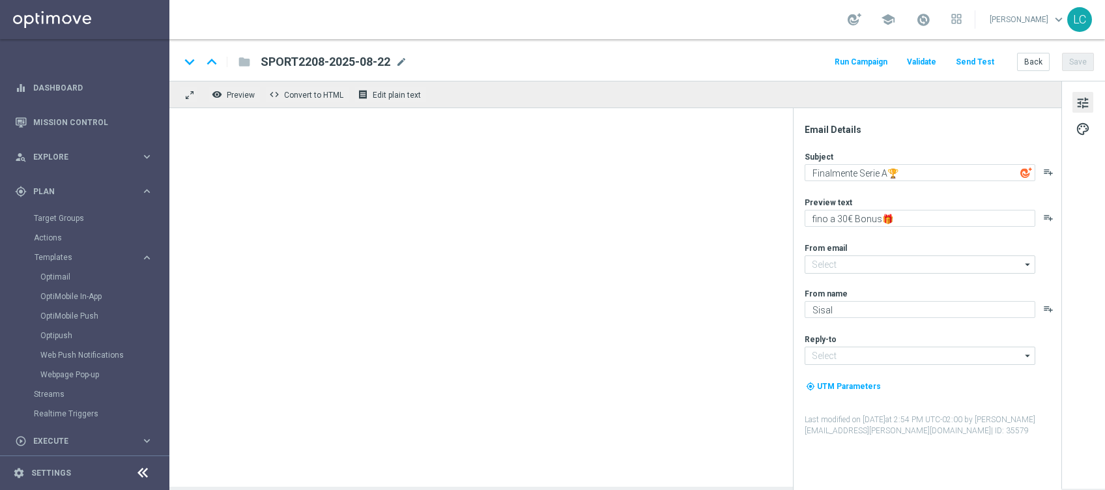
type input "newsletter@comunicazioni.sisal.it"
type input "info@sisal.it"
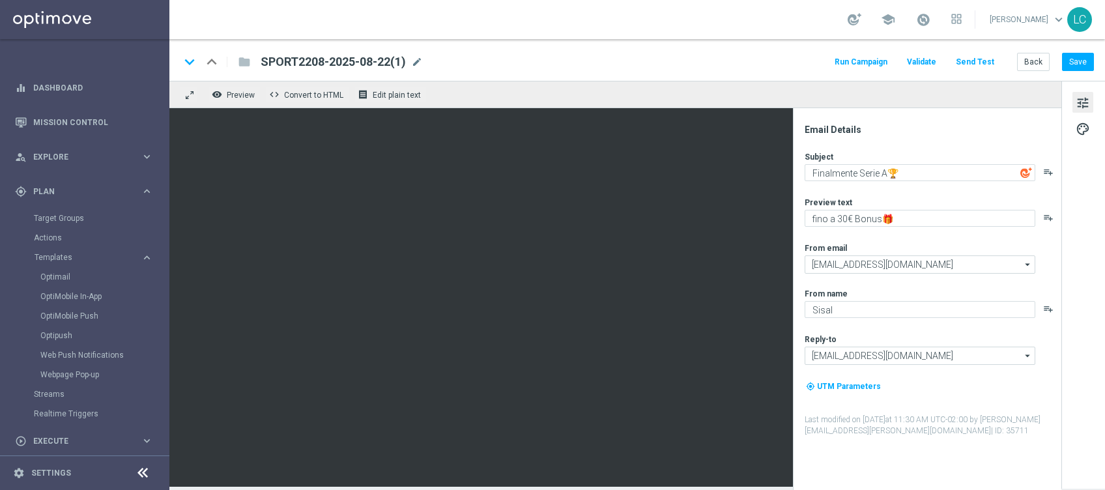
click at [1083, 104] on span "tune" at bounding box center [1083, 102] width 14 height 17
click at [1080, 126] on span "palette" at bounding box center [1083, 129] width 14 height 17
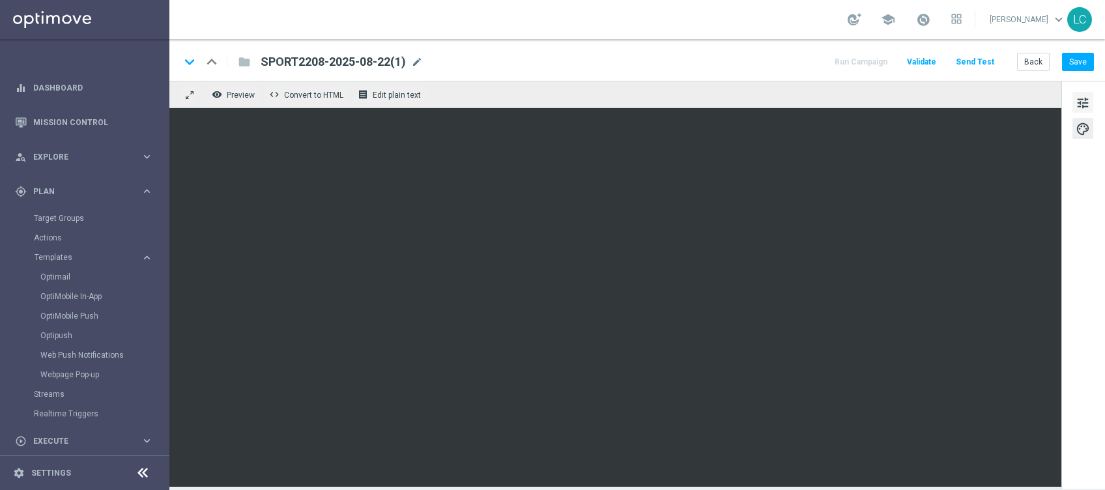
click at [1081, 103] on span "tune" at bounding box center [1083, 102] width 14 height 17
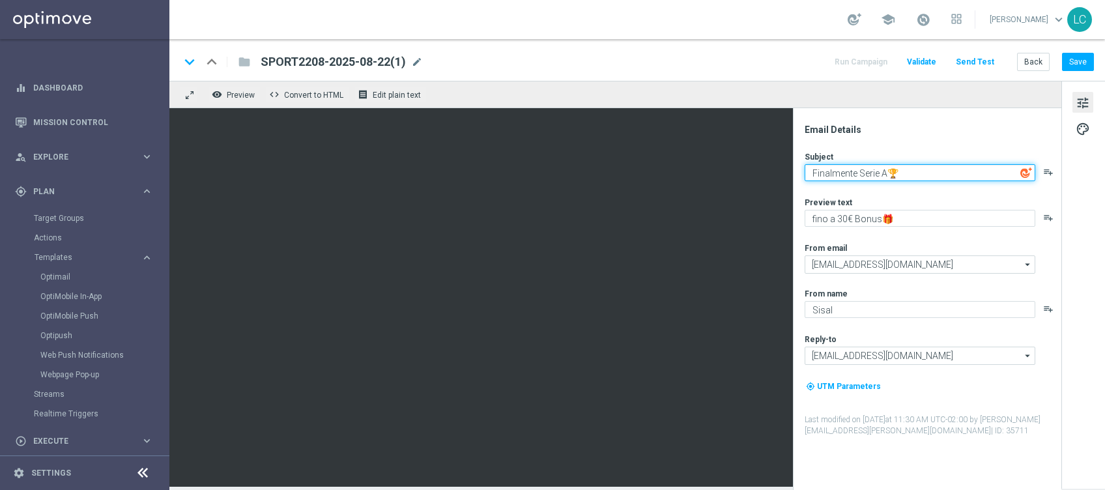
click at [838, 171] on textarea "Finalmente Serie A🏆" at bounding box center [920, 172] width 231 height 17
drag, startPoint x: 838, startPoint y: 171, endPoint x: 881, endPoint y: 175, distance: 43.2
click at [881, 175] on textarea "Finalmente Serie A🏆" at bounding box center [920, 172] width 231 height 17
paste textarea "Divertiti con Serie A e US Open"
type textarea "Divertiti con Serie A e US Open🏆"
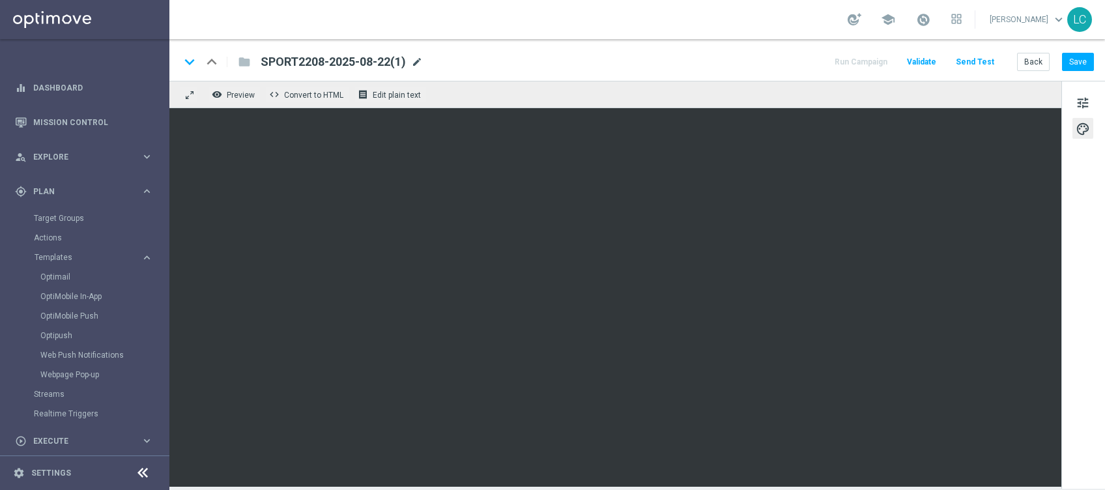
click at [420, 59] on span "mode_edit" at bounding box center [417, 62] width 12 height 12
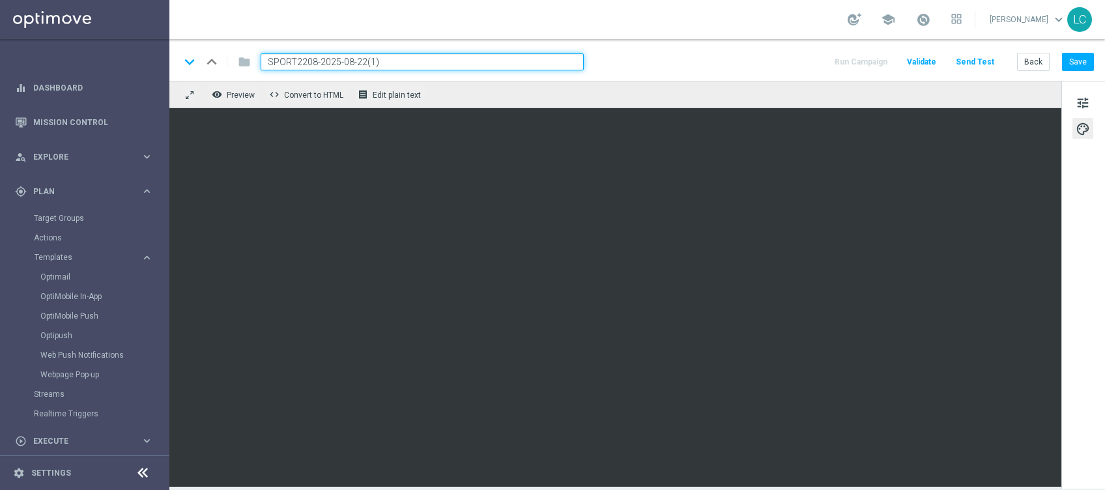
click at [301, 54] on input "SPORT2208-2025-08-22(1)" at bounding box center [422, 61] width 323 height 17
paste input "9"
click at [397, 61] on input "SPORT2908-2025-08-22(1)" at bounding box center [422, 61] width 323 height 17
type input "SPORT2908-2025-08-29"
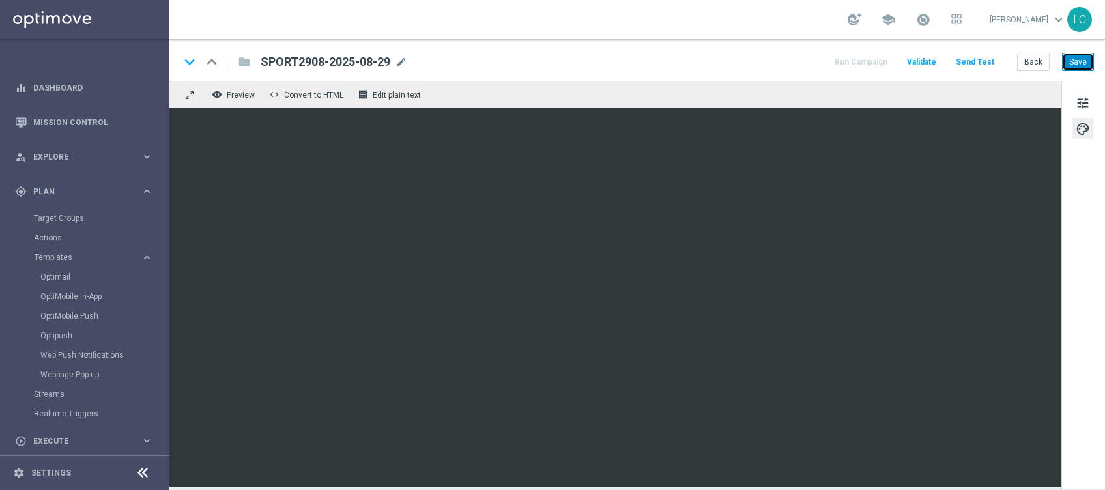
click at [1082, 68] on button "Save" at bounding box center [1078, 62] width 32 height 18
click at [1089, 59] on button "Save" at bounding box center [1078, 62] width 32 height 18
click at [61, 276] on link "Optimail" at bounding box center [87, 277] width 95 height 10
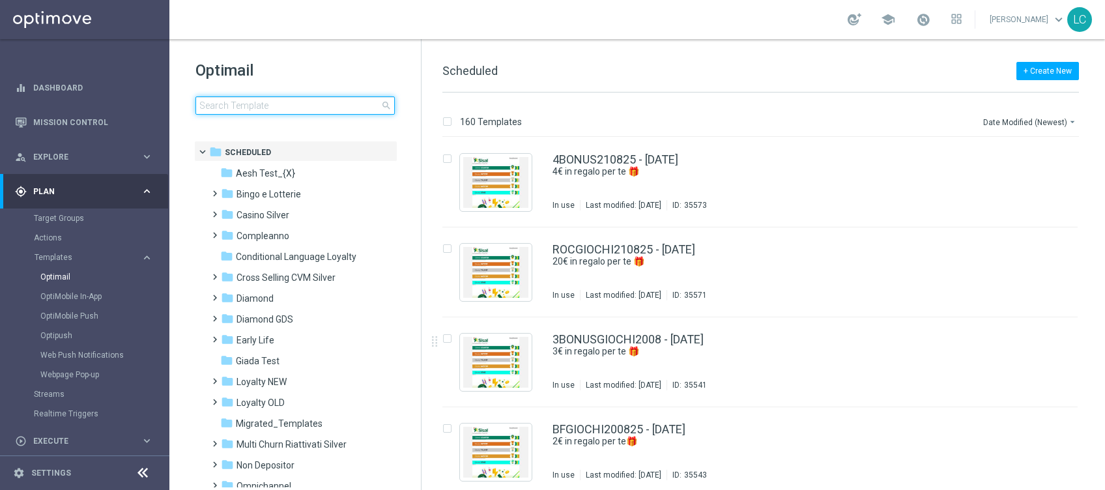
click at [317, 111] on input at bounding box center [294, 105] width 199 height 18
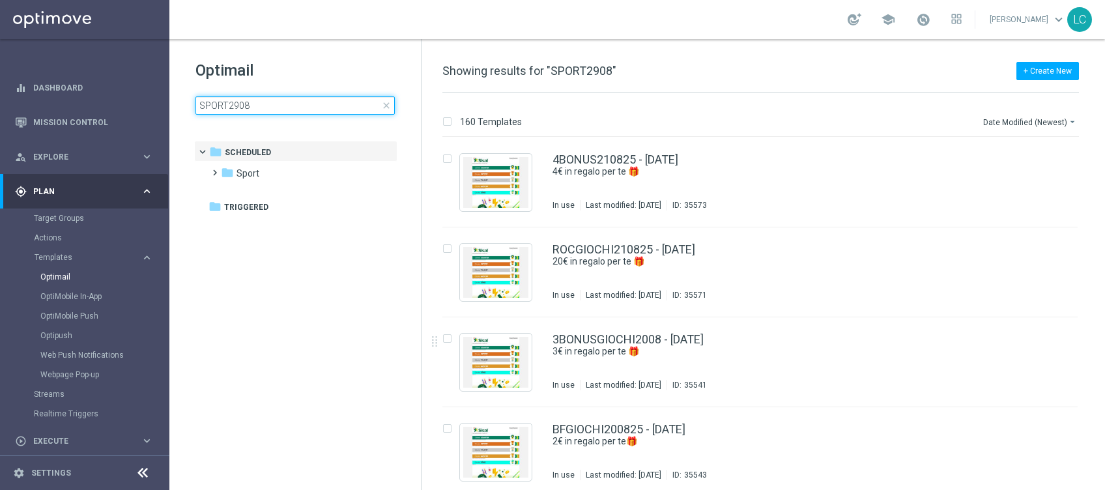
type input "SPORT2908"
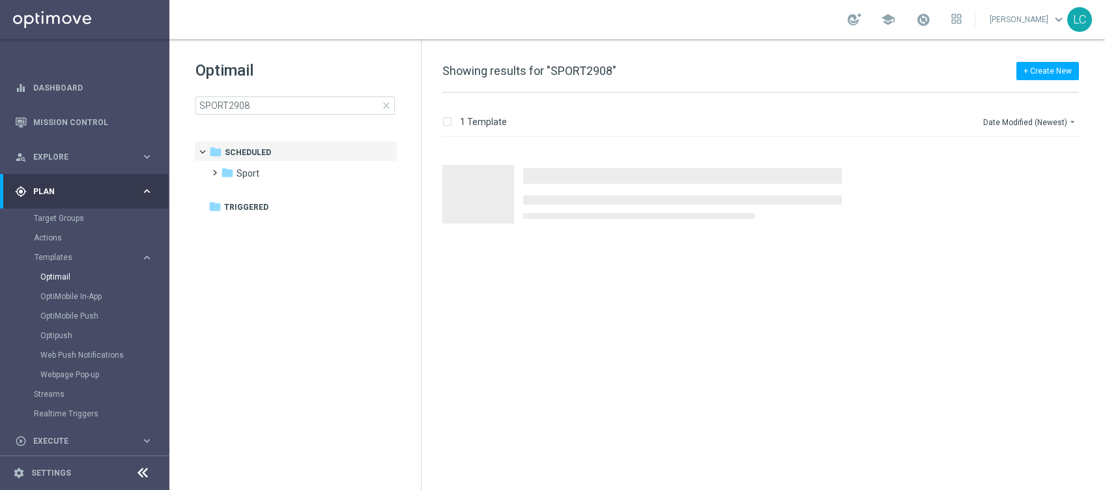
click at [341, 35] on div "school Lorenzo Carlevale keyboard_arrow_down LC" at bounding box center [637, 19] width 936 height 39
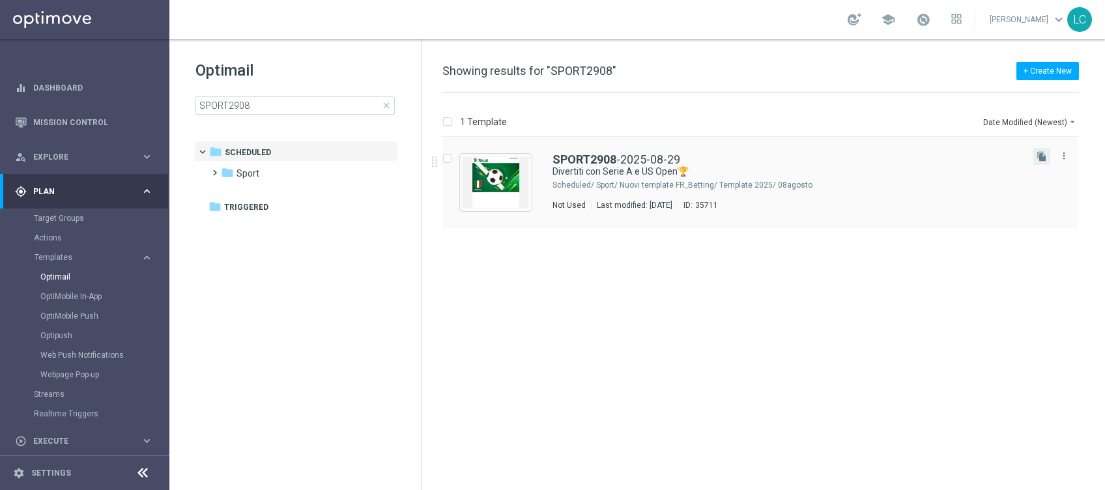
click at [1039, 150] on button "file_copy" at bounding box center [1041, 156] width 17 height 17
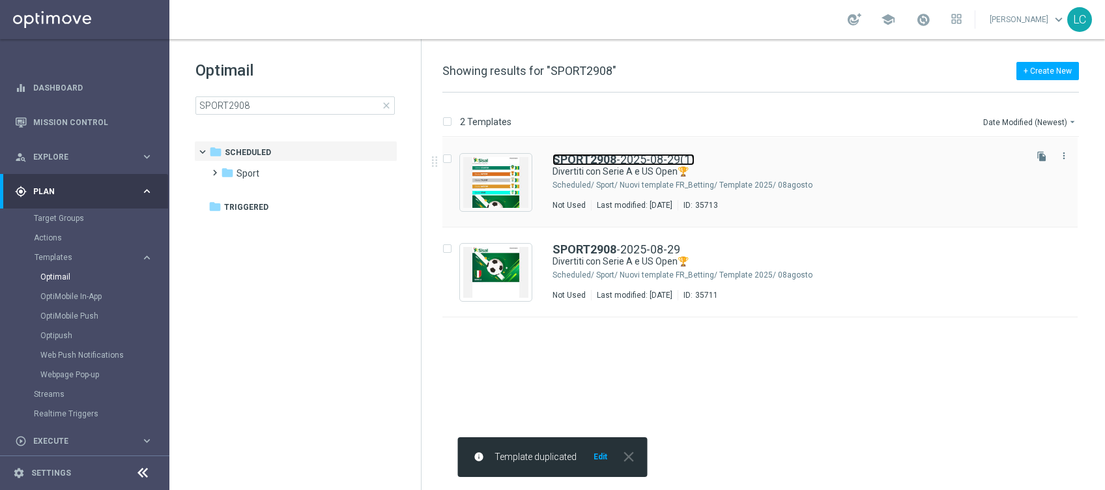
click at [658, 156] on link "SPORT2908 -2025-08-29(1)" at bounding box center [624, 160] width 142 height 12
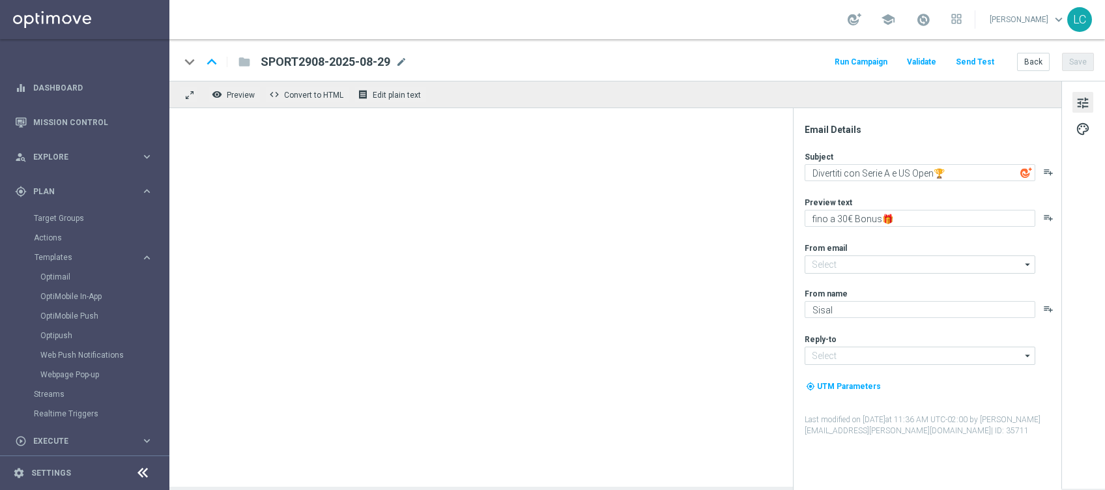
type input "newsletter@comunicazioni.sisal.it"
type input "info@sisal.it"
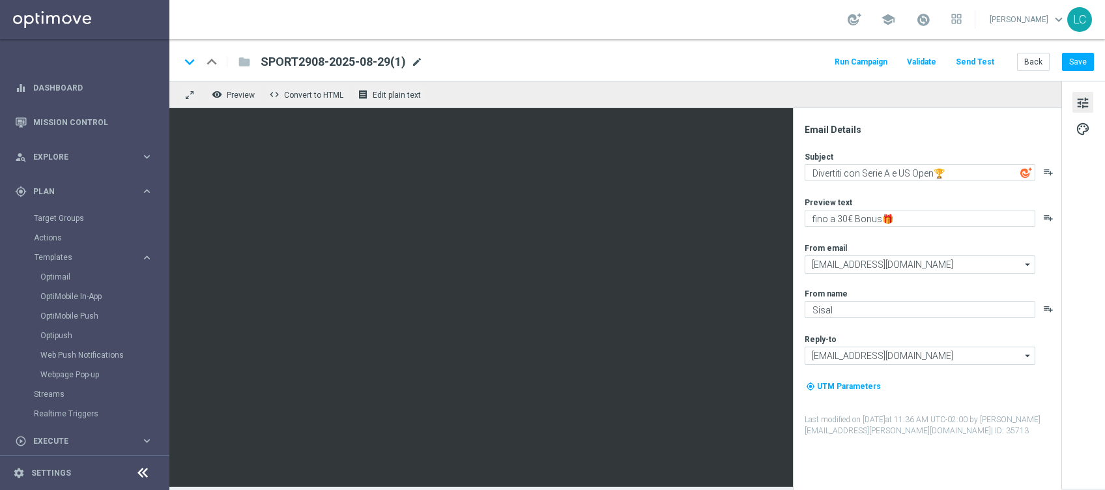
click at [416, 66] on span "mode_edit" at bounding box center [417, 62] width 12 height 12
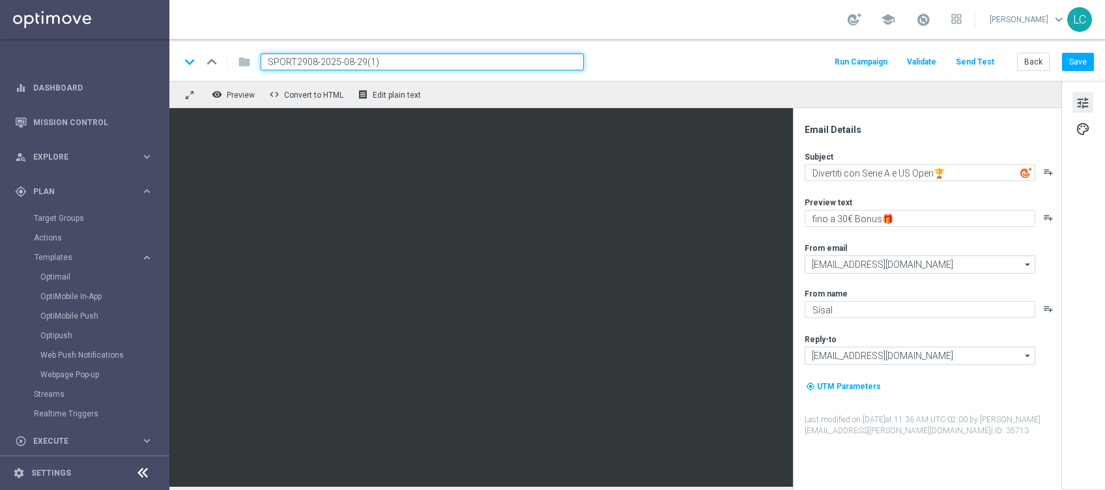
click at [287, 62] on input "SPORT2908-2025-08-29(1)" at bounding box center [422, 61] width 323 height 17
paste input "CB"
click at [422, 57] on input "CBSPORT2908-2025-08-29(1)" at bounding box center [422, 61] width 323 height 17
type input "CBSPORT2908-2025-08-29"
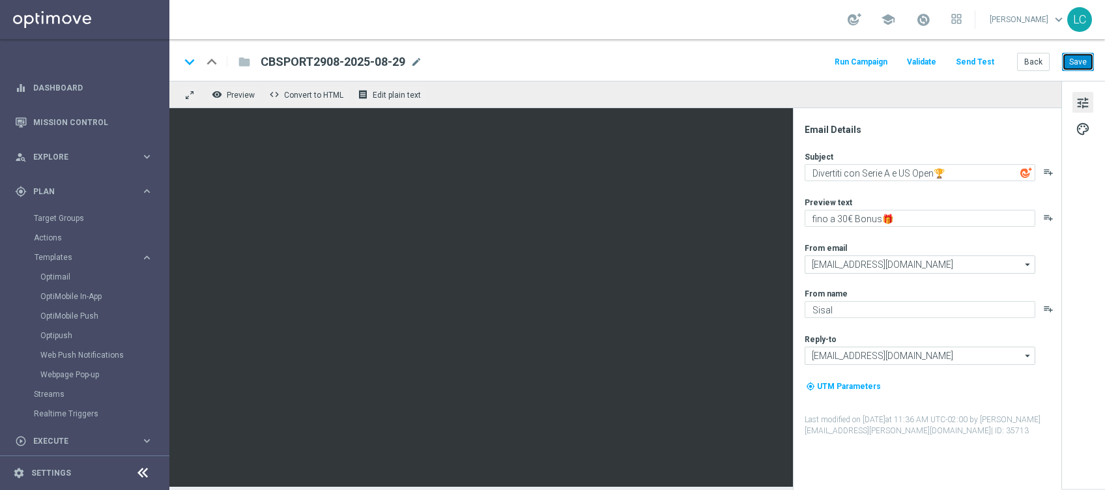
click at [1077, 57] on button "Save" at bounding box center [1078, 62] width 32 height 18
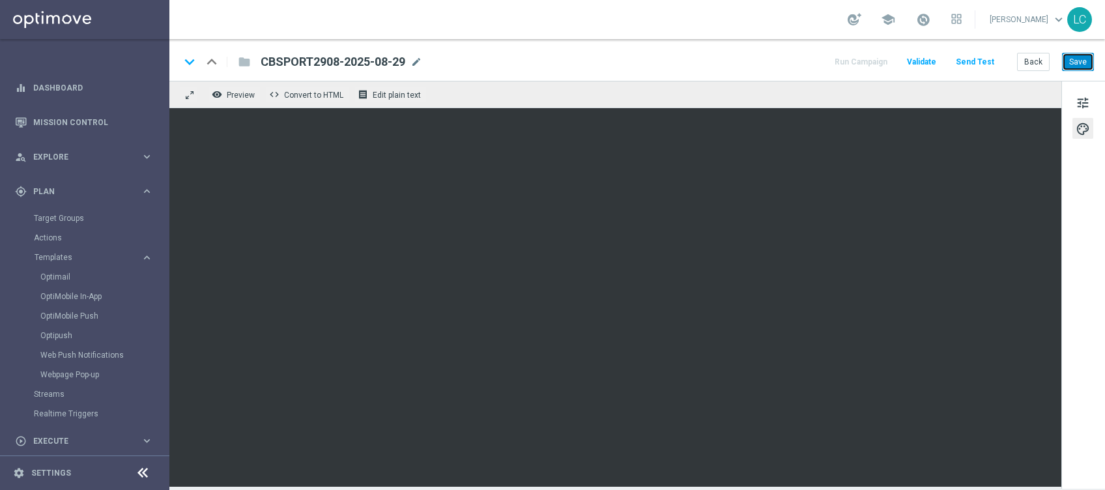
click at [1082, 63] on button "Save" at bounding box center [1078, 62] width 32 height 18
click at [1090, 57] on button "Save" at bounding box center [1078, 62] width 32 height 18
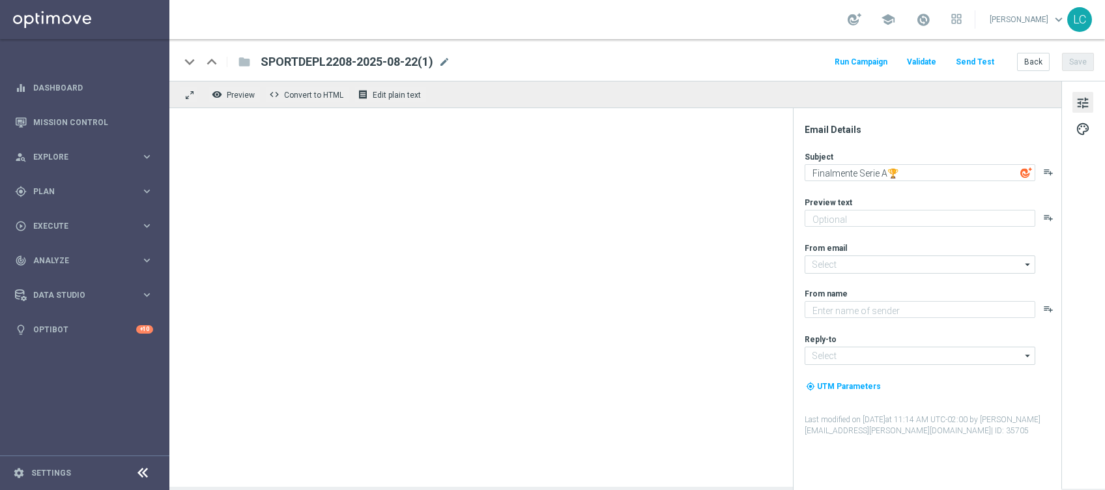
type textarea "fino a 10€ di bonus🎁"
type input "[EMAIL_ADDRESS][DOMAIN_NAME]"
type textarea "Sisal"
type input "[EMAIL_ADDRESS][DOMAIN_NAME]"
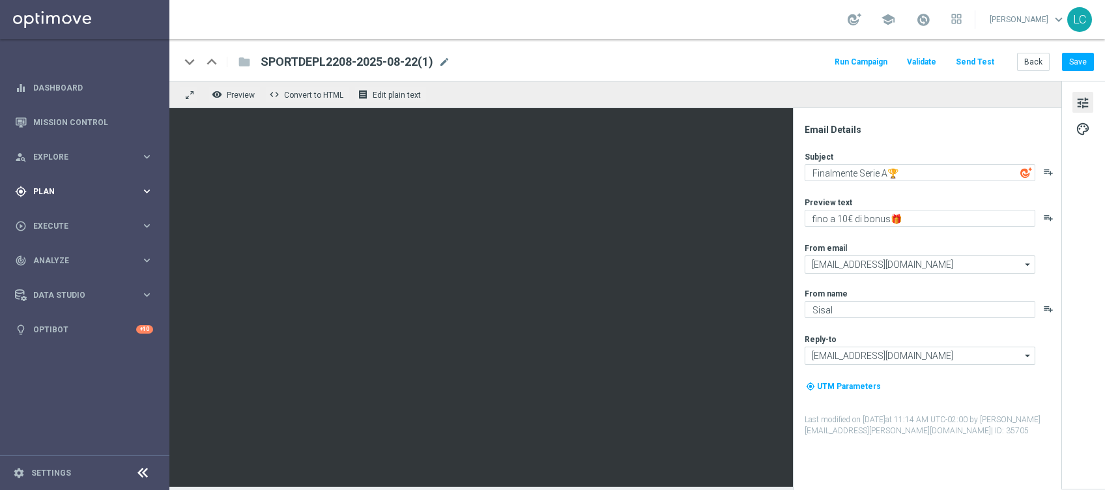
click at [78, 195] on div "gps_fixed Plan" at bounding box center [78, 192] width 126 height 12
click at [57, 254] on span "Templates" at bounding box center [81, 257] width 93 height 8
click at [60, 278] on link "Optimail" at bounding box center [87, 277] width 95 height 10
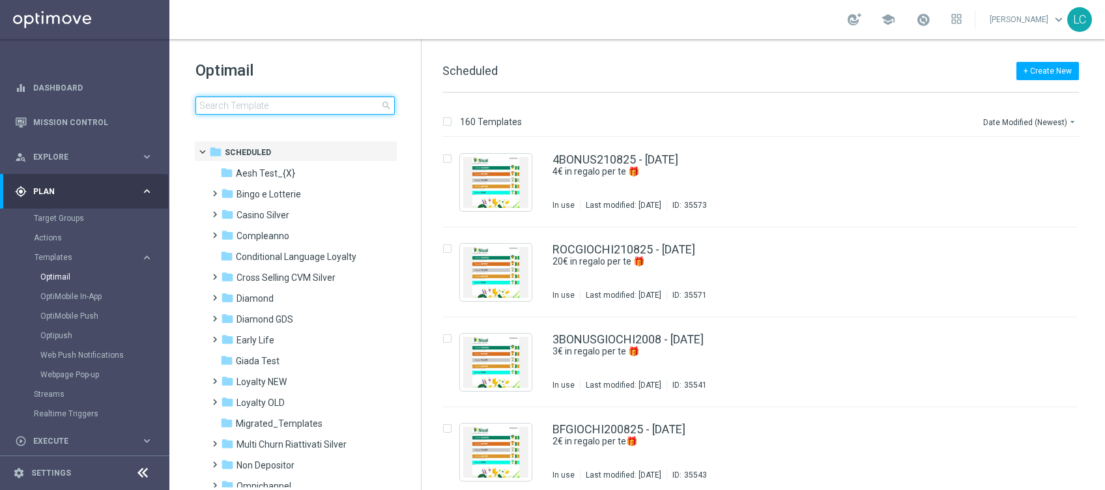
click at [332, 99] on input at bounding box center [294, 105] width 199 height 18
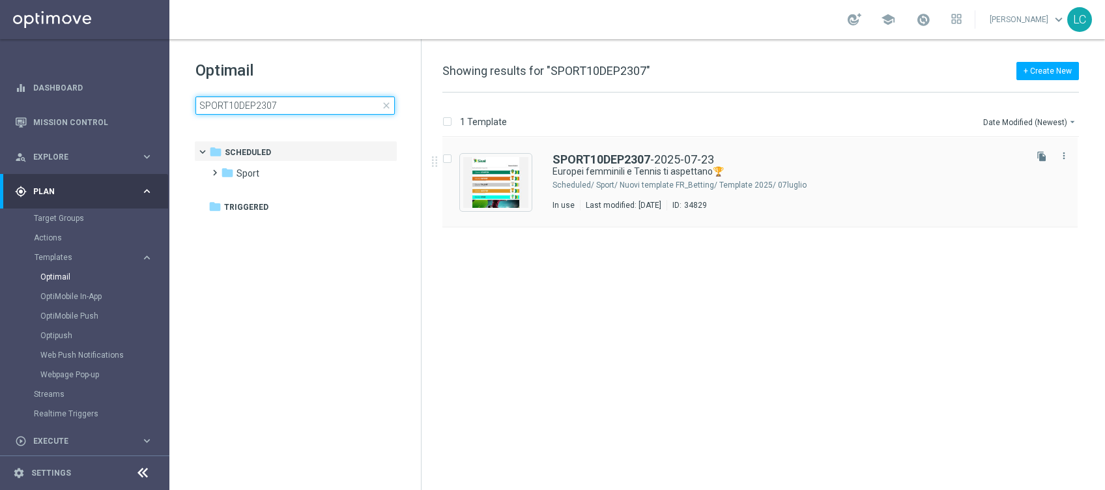
type input "SPORT10DEP2307"
click at [538, 166] on div "SPORT10DEP2307 -2025-07-23 Europei femminili e Tennis ti aspettano🏆 Scheduled/ …" at bounding box center [759, 182] width 635 height 90
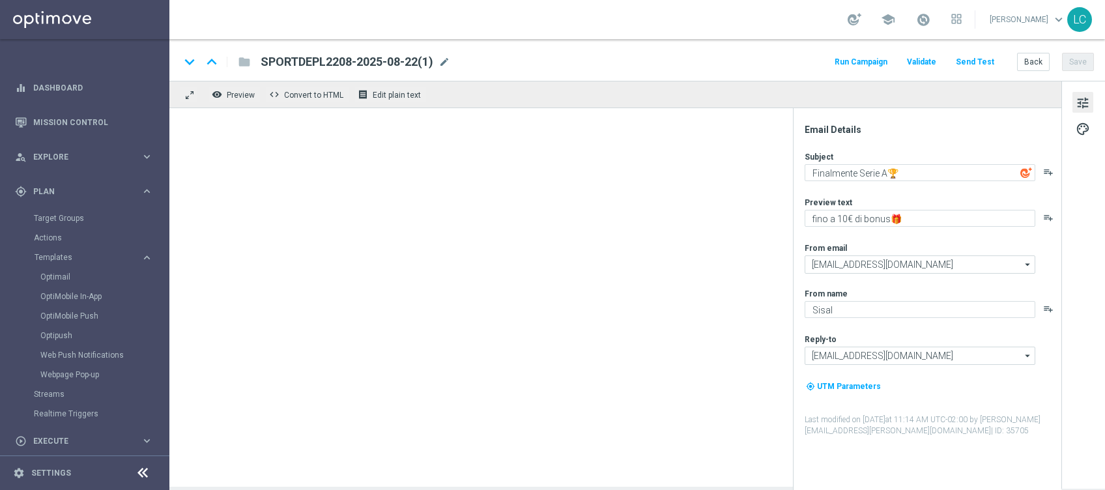
type textarea "Europei femminili e Tennis ti aspettano🏆"
type textarea "per te fino a 10€ Freebet 🎁"
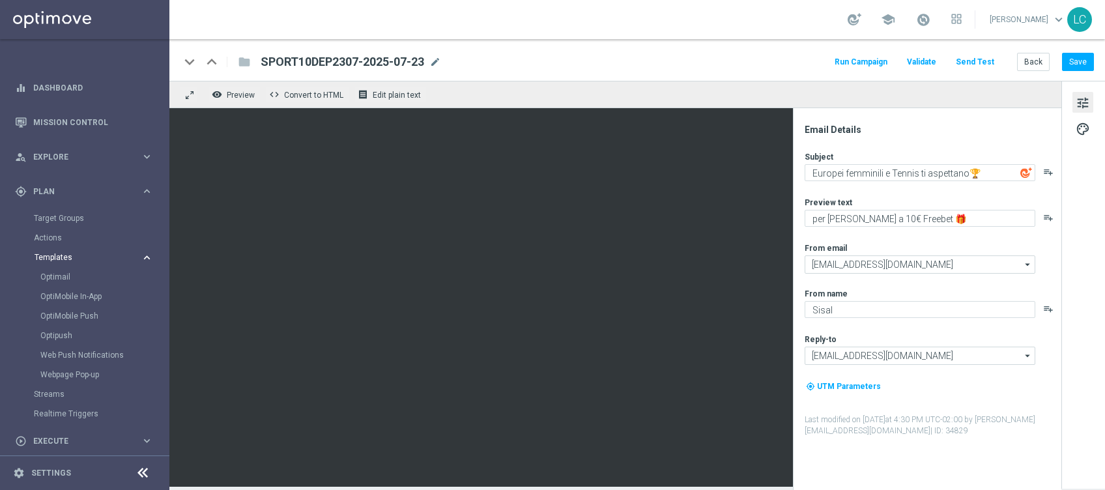
click at [63, 261] on span "Templates" at bounding box center [81, 257] width 93 height 8
click at [60, 273] on link "Optimail" at bounding box center [87, 277] width 95 height 10
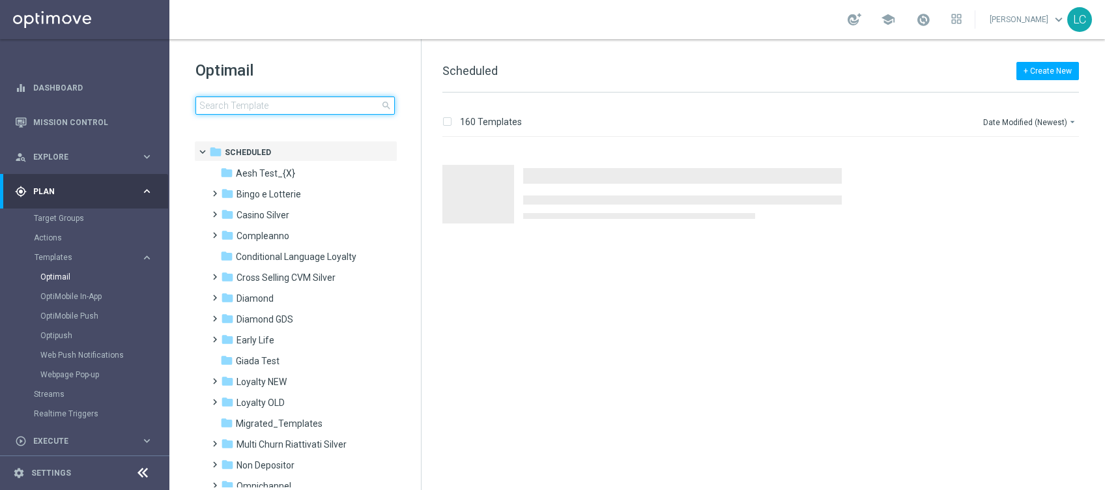
click at [250, 107] on input at bounding box center [294, 105] width 199 height 18
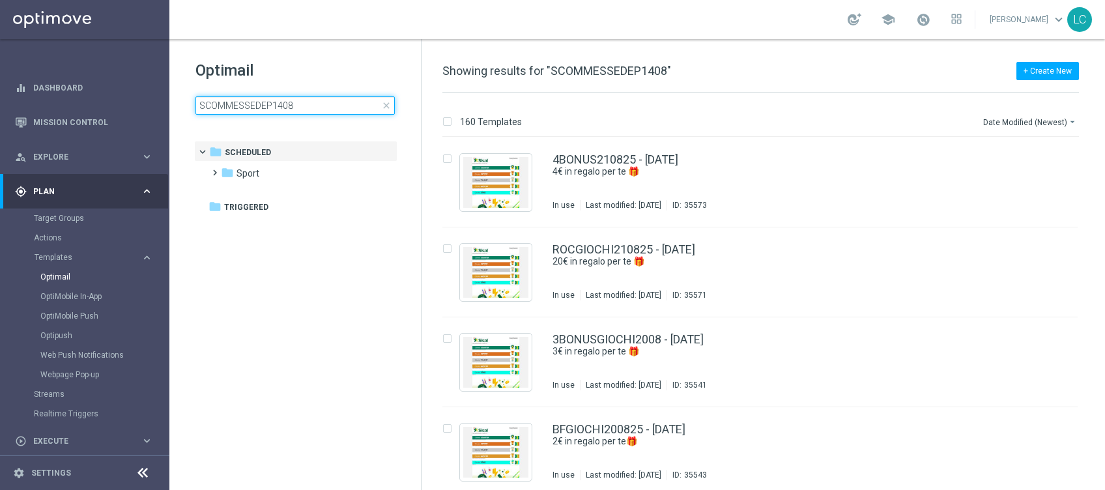
click at [250, 107] on input "SCOMMESSEDEP1408" at bounding box center [294, 105] width 199 height 18
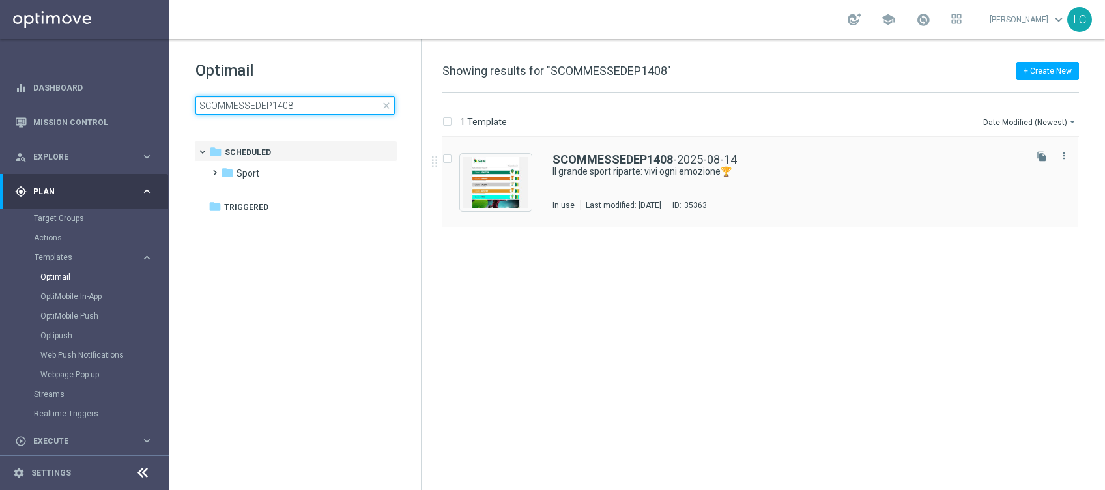
type input "SCOMMESSEDEP1408"
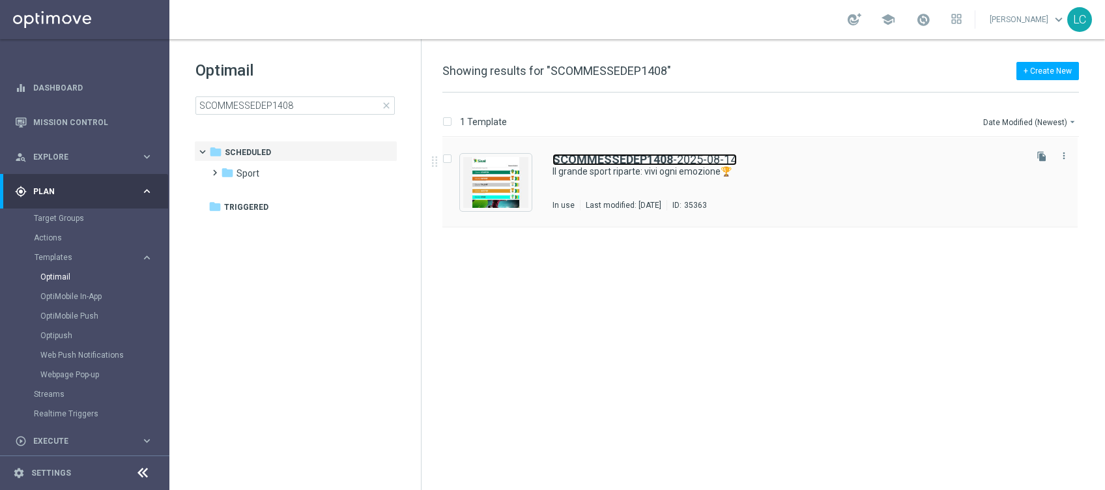
click at [590, 153] on b "SCOMMESSEDEP1408" at bounding box center [613, 159] width 121 height 14
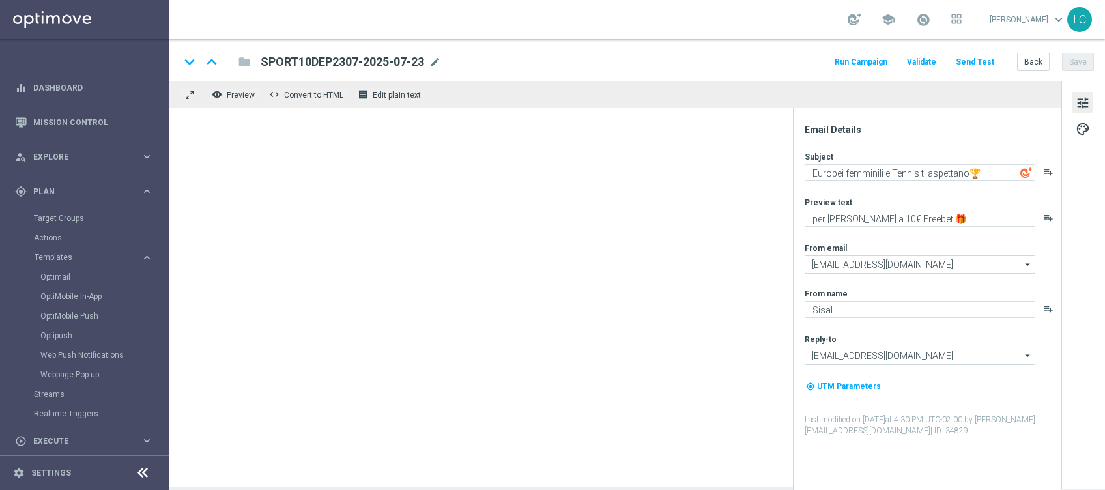
type textarea "Il grande sport riparte: vivi ogni emozione🏆"
type textarea "fino a 10€ Freebet🎁"
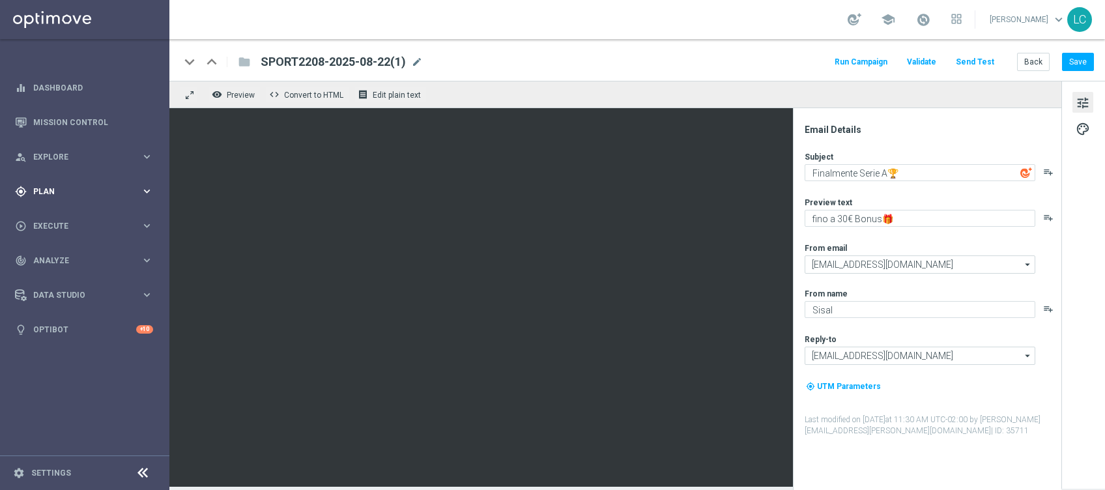
click at [68, 192] on span "Plan" at bounding box center [87, 192] width 108 height 8
click at [54, 264] on accordion "Templates keyboard_arrow_right Optimail OptiMobile In-App OptiMobile Push Optip…" at bounding box center [101, 258] width 134 height 20
click at [61, 256] on span "Templates" at bounding box center [81, 257] width 93 height 8
click at [65, 279] on link "Optimail" at bounding box center [87, 277] width 95 height 10
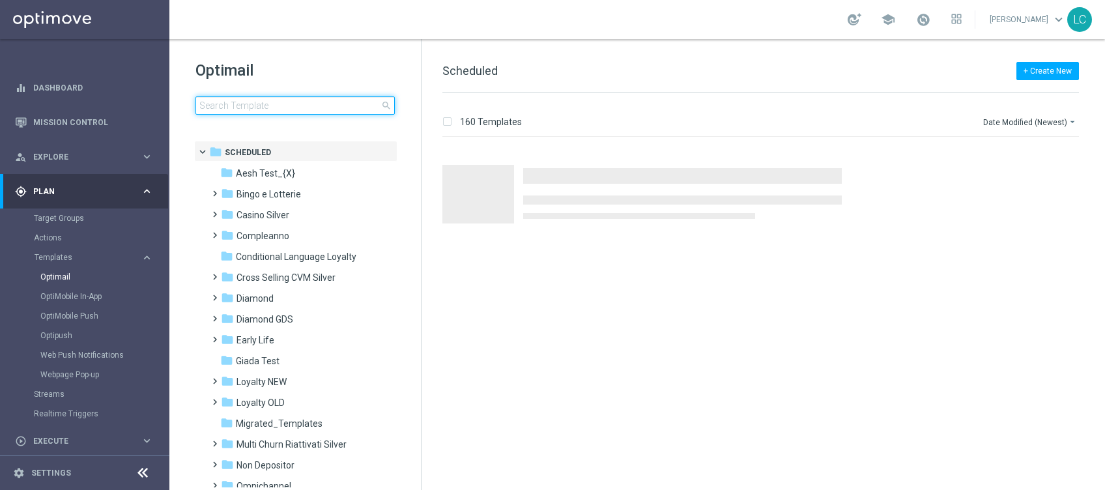
click at [293, 102] on input at bounding box center [294, 105] width 199 height 18
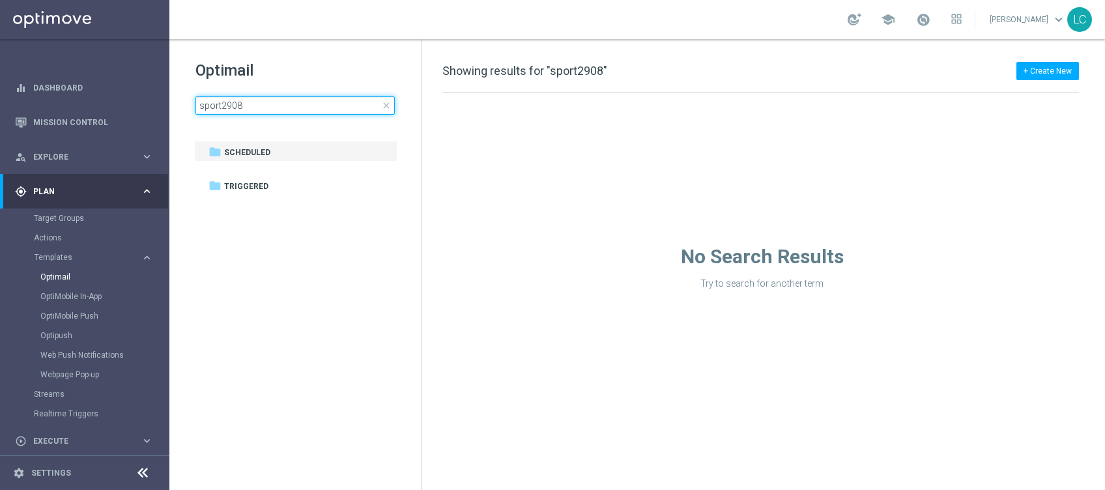
type input "sport2908"
click at [384, 108] on span "close" at bounding box center [386, 105] width 10 height 10
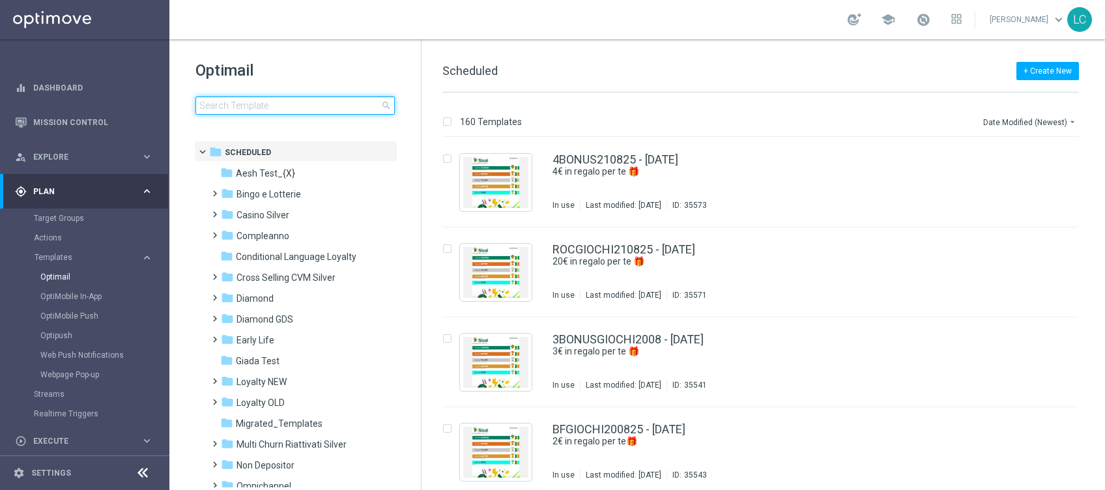
click at [283, 109] on input at bounding box center [294, 105] width 199 height 18
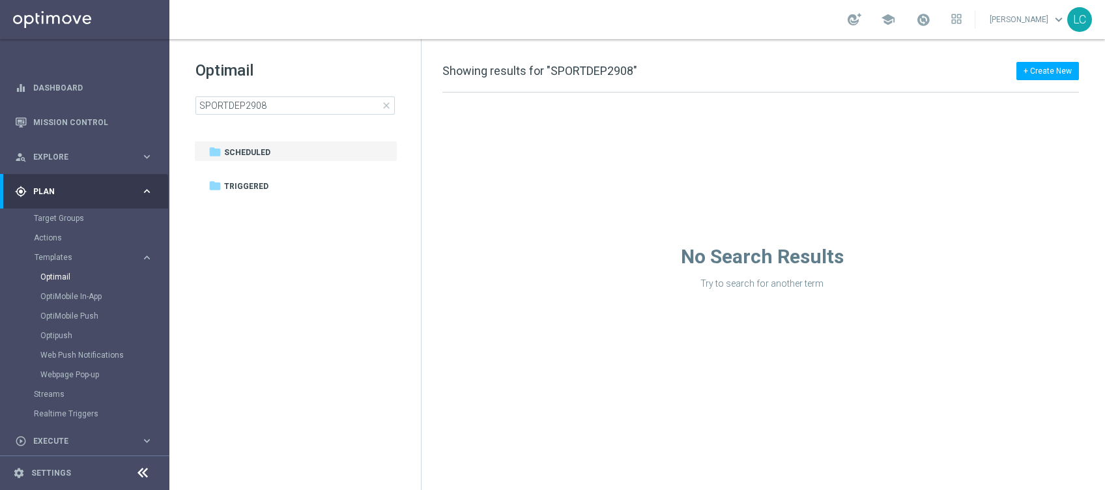
click at [322, 78] on h1 "Optimail" at bounding box center [294, 70] width 199 height 21
click at [277, 100] on input "SPORTDEP2908" at bounding box center [294, 105] width 199 height 18
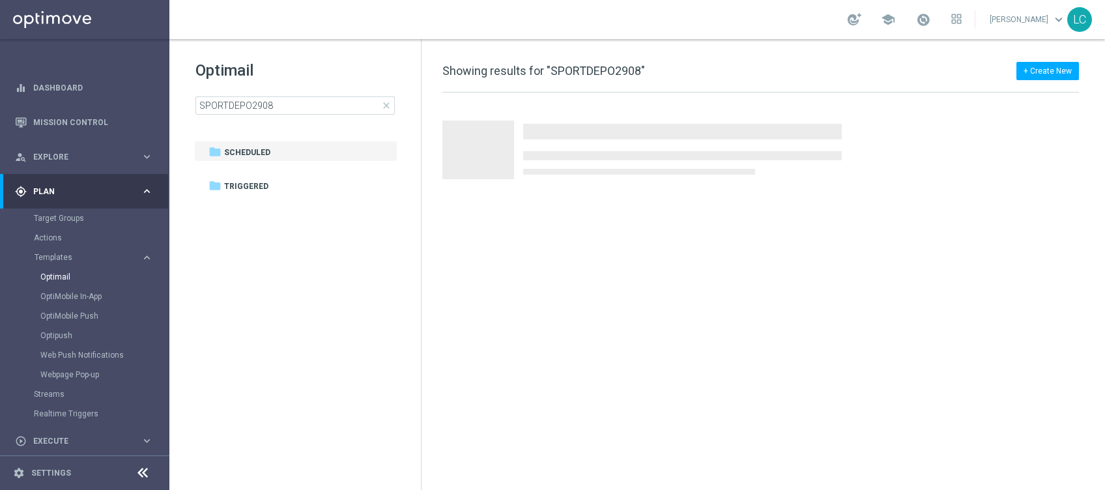
click at [382, 61] on h1 "Optimail" at bounding box center [294, 70] width 199 height 21
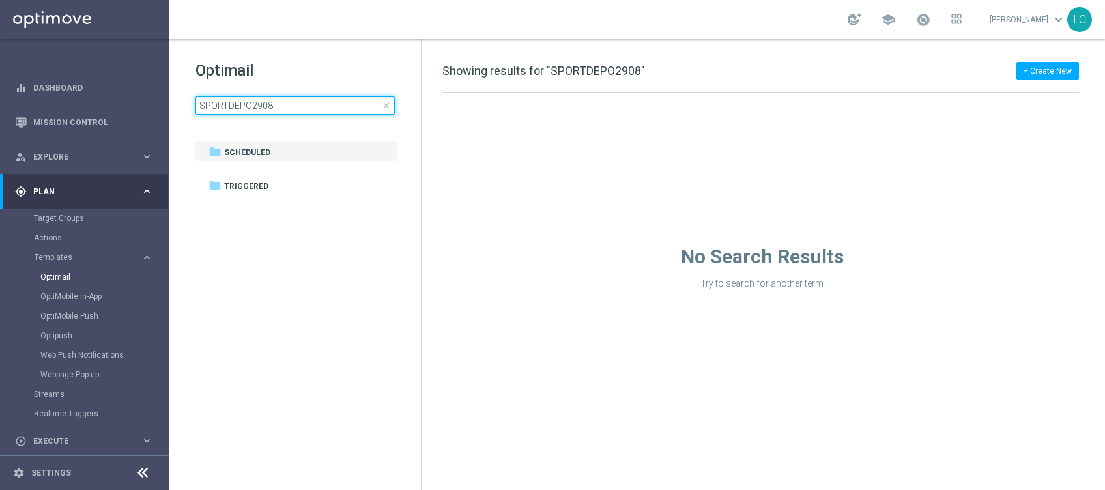
click at [296, 104] on input "SPORTDEPO2908" at bounding box center [294, 105] width 199 height 18
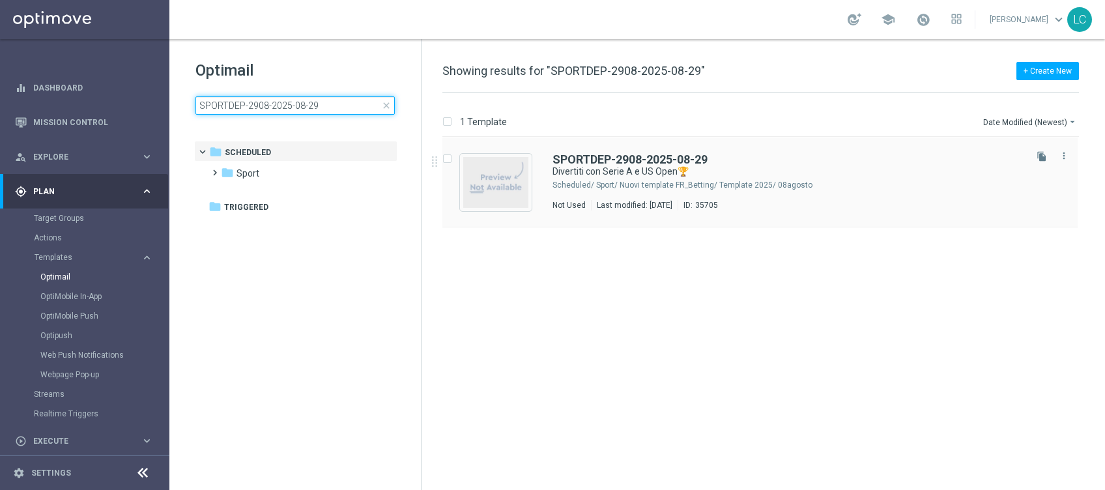
type input "SPORTDEP-2908-2025-08-29"
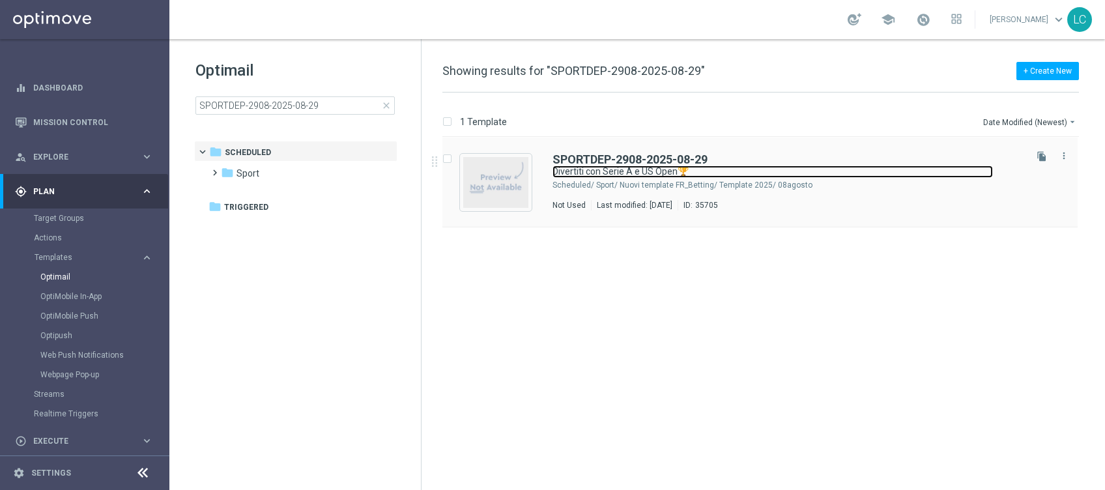
click at [575, 168] on link "Divertiti con Serie A e US Open🏆" at bounding box center [773, 172] width 441 height 12
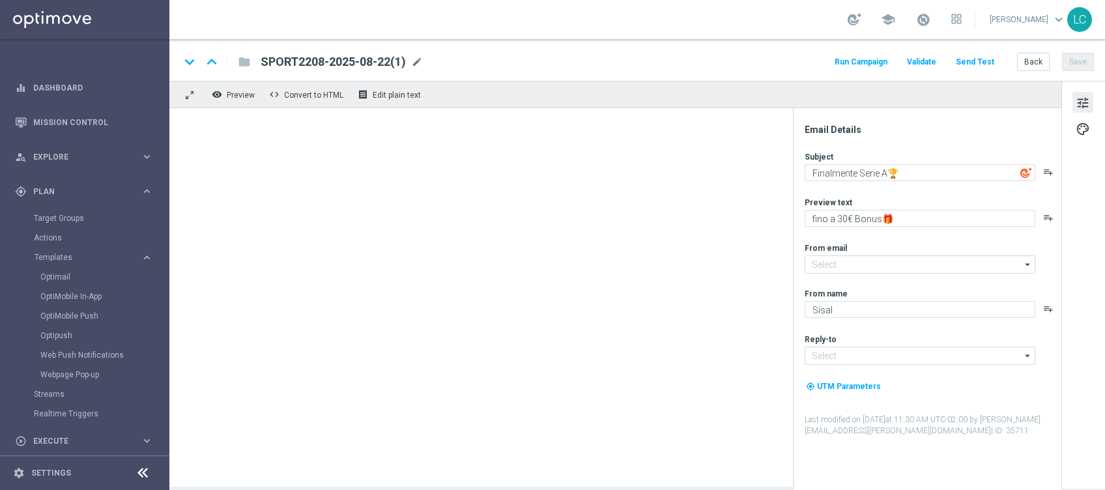
type input "SPORTDEP-2908-2025-08-29"
type textarea "Divertiti con Serie A e US Open🏆"
type textarea "fino a 10€ di freebet🎁"
type input "newsletter@comunicazioni.sisal.it"
type input "info@sisal.it"
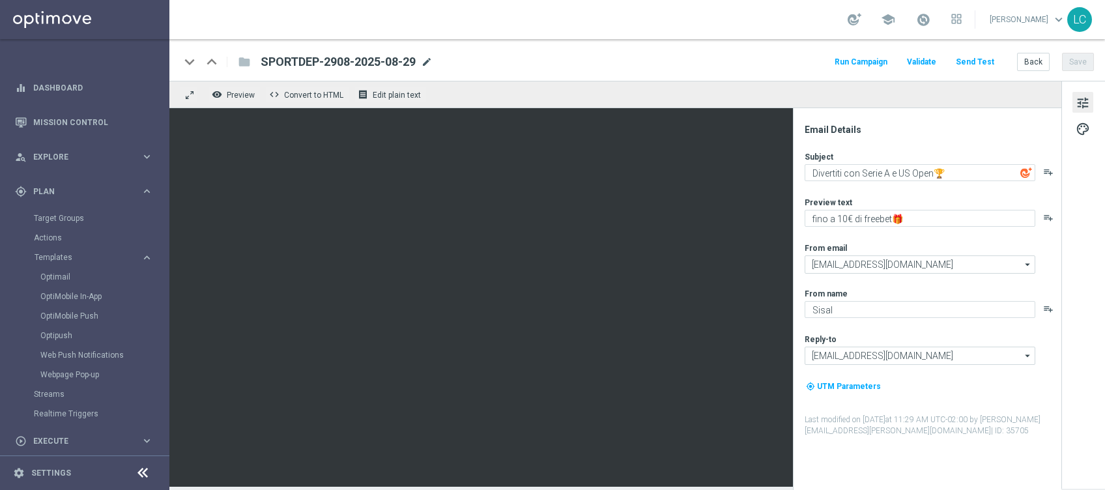
click at [433, 61] on span "mode_edit" at bounding box center [427, 62] width 12 height 12
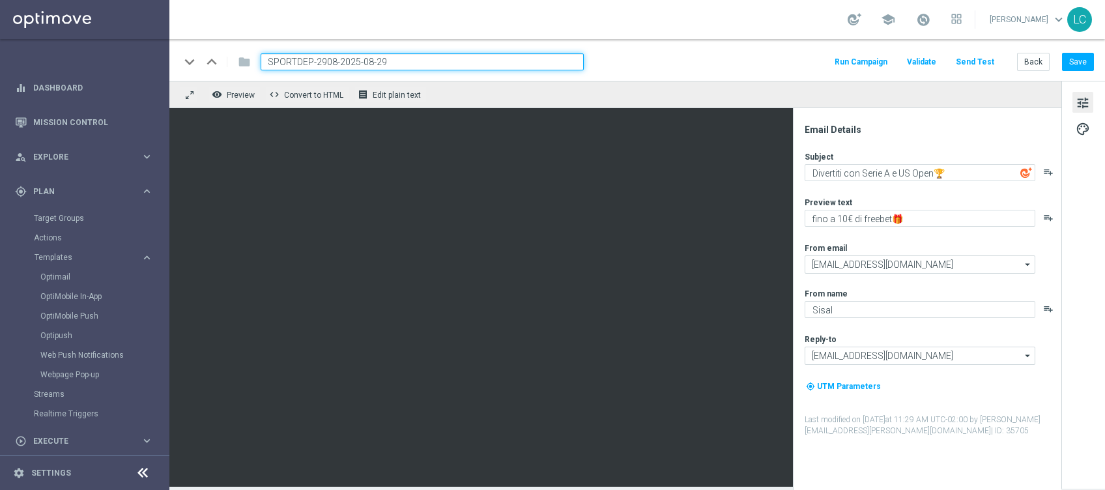
click at [311, 61] on input "SPORTDEP-2908-2025-08-29" at bounding box center [422, 61] width 323 height 17
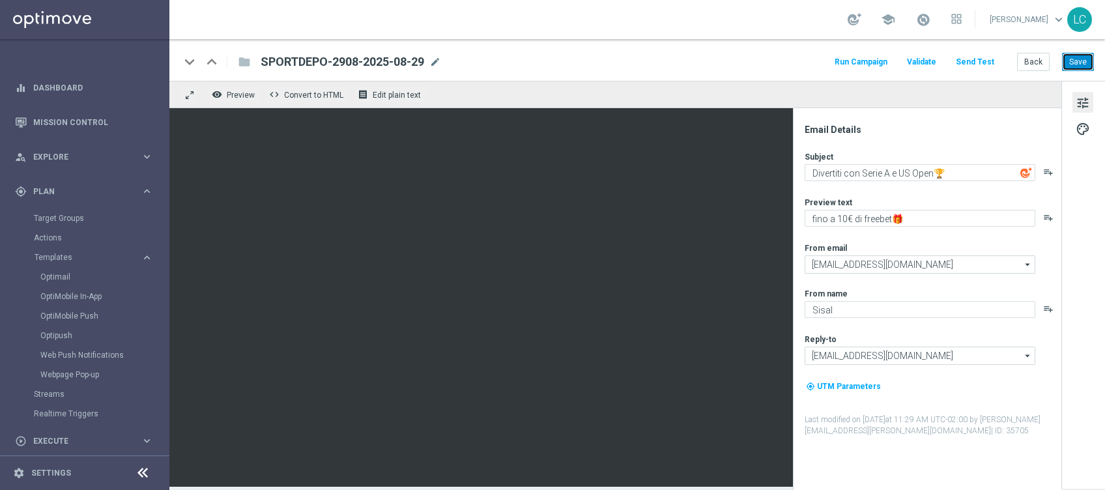
click at [1075, 63] on button "Save" at bounding box center [1078, 62] width 32 height 18
click at [435, 63] on span "mode_edit" at bounding box center [435, 62] width 12 height 12
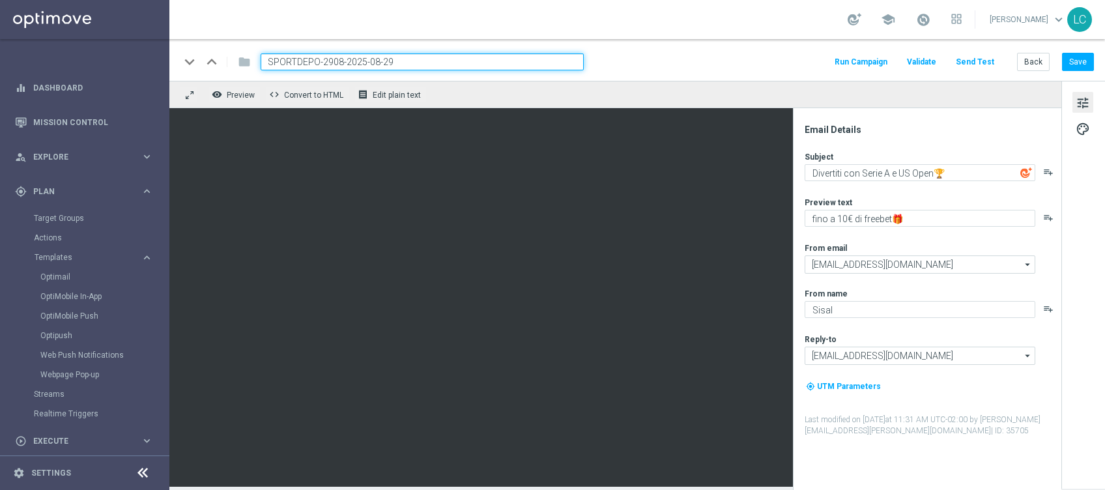
click at [321, 58] on input "SPORTDEPO-2908-2025-08-29" at bounding box center [422, 61] width 323 height 17
type input "SPORTDEPO2908-2025-08-29"
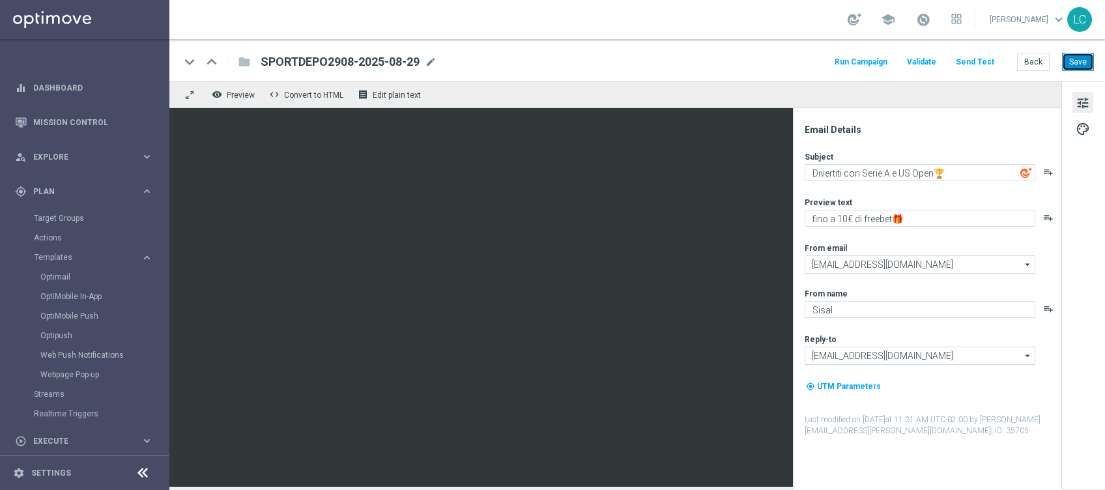
click at [1074, 57] on button "Save" at bounding box center [1078, 62] width 32 height 18
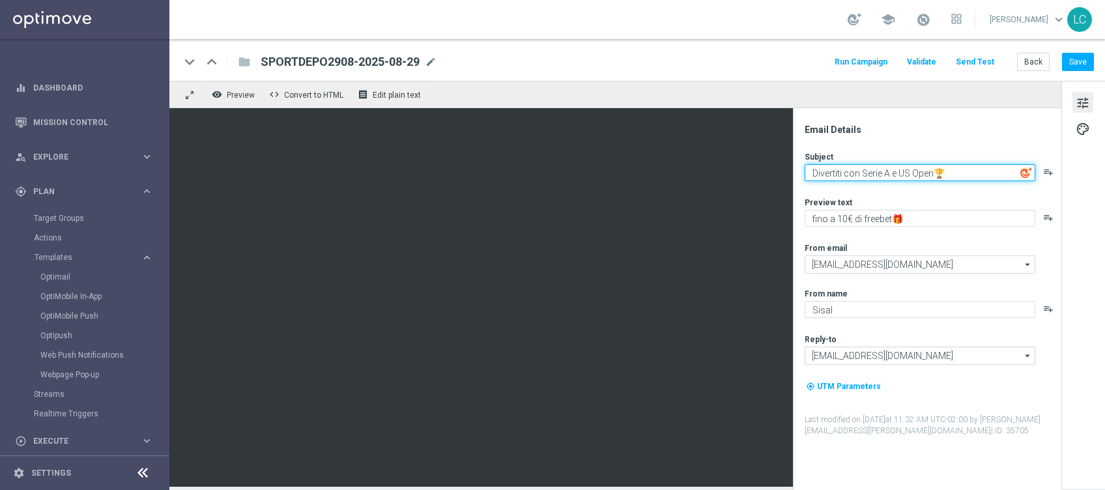
click at [822, 177] on textarea "Divertiti con Serie A e US Open🏆" at bounding box center [920, 172] width 231 height 17
drag, startPoint x: 822, startPoint y: 177, endPoint x: 928, endPoint y: 177, distance: 106.2
click at [928, 177] on textarea "Divertiti con Serie A e US Open🏆" at bounding box center [920, 172] width 231 height 17
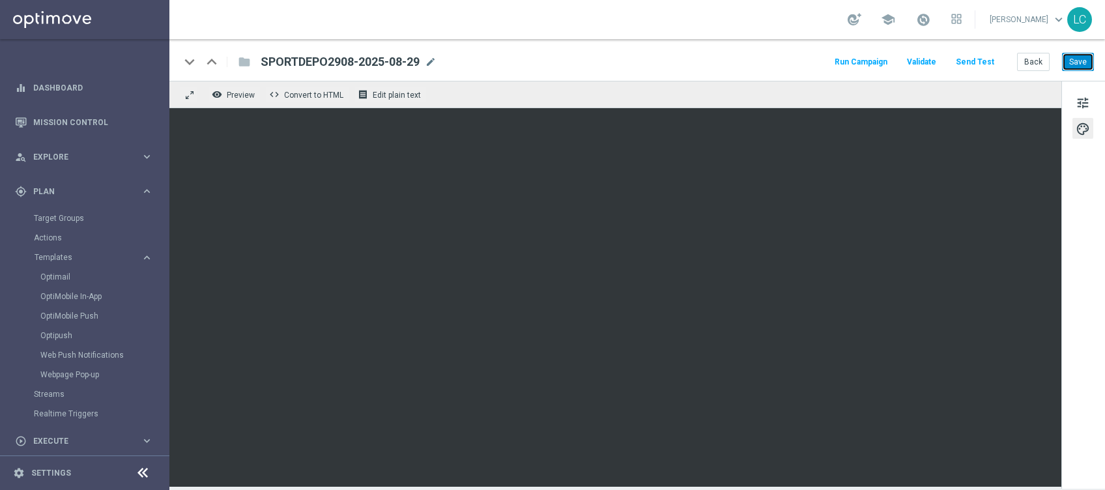
click at [1079, 60] on button "Save" at bounding box center [1078, 62] width 32 height 18
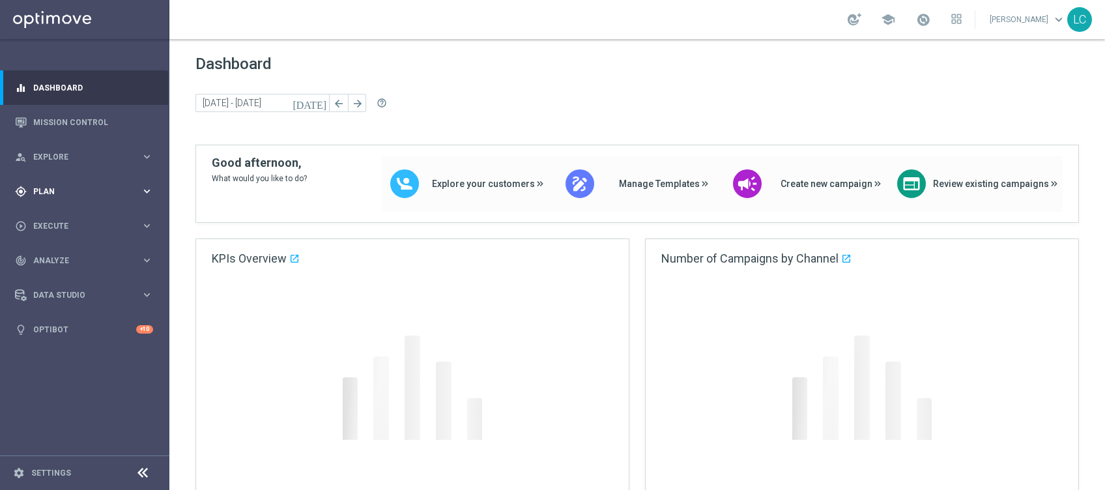
click at [68, 191] on span "Plan" at bounding box center [87, 192] width 108 height 8
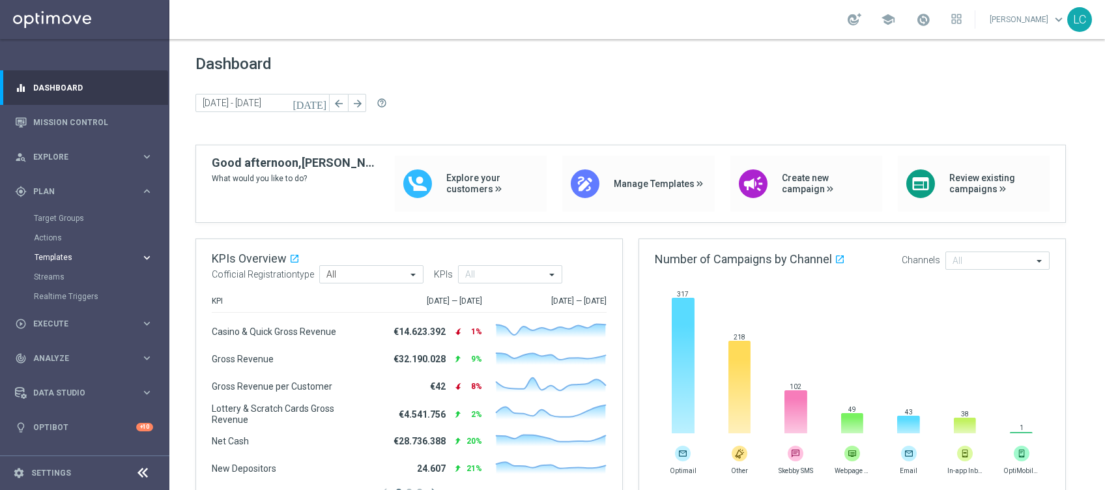
click at [61, 257] on span "Templates" at bounding box center [81, 257] width 93 height 8
click at [66, 274] on link "Optimail" at bounding box center [87, 277] width 95 height 10
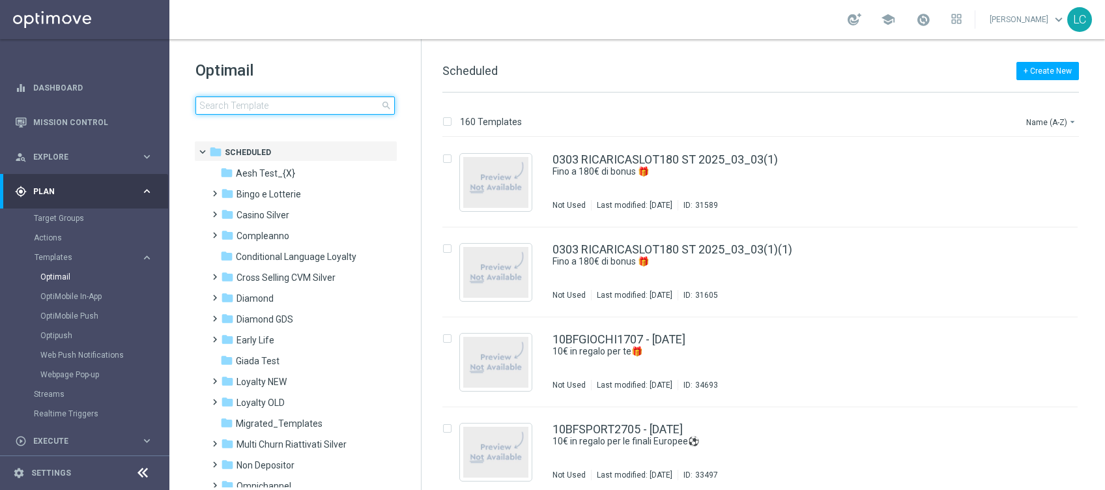
click at [264, 110] on input at bounding box center [294, 105] width 199 height 18
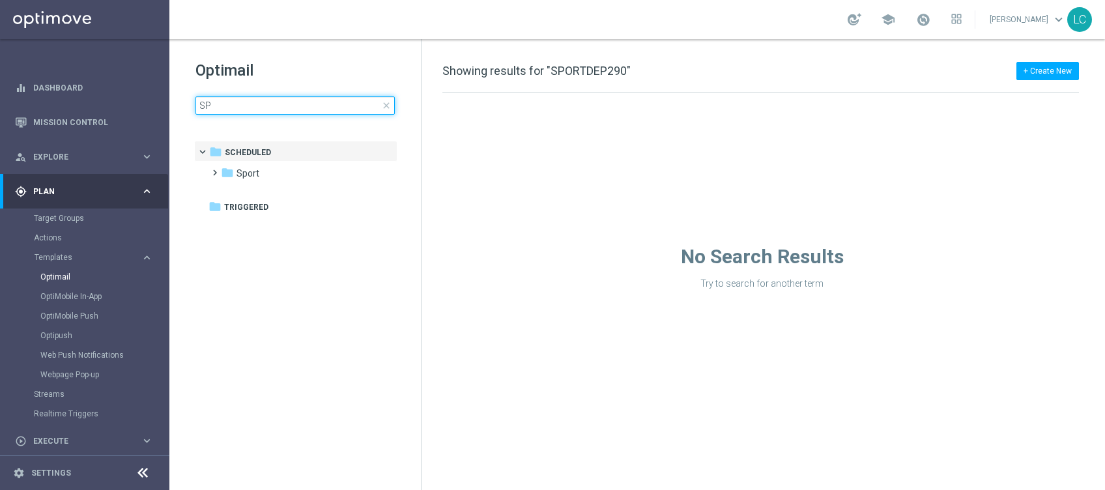
type input "S"
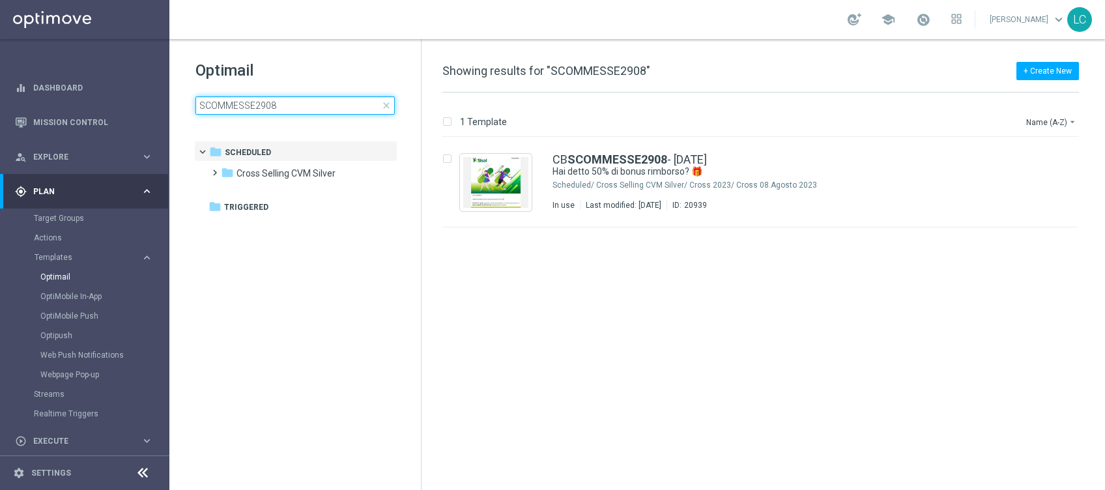
type input "SCOMMESSE2908"
